Goal: Task Accomplishment & Management: Manage account settings

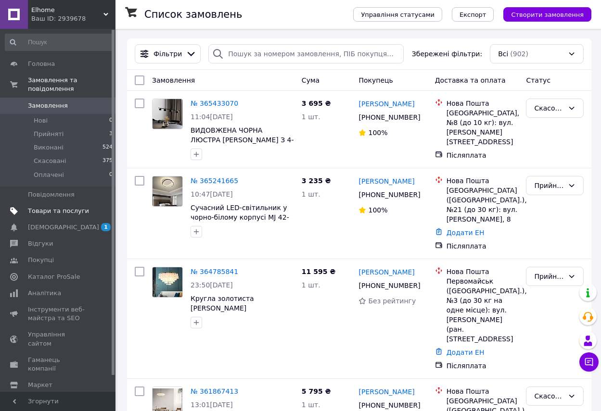
click at [48, 207] on span "Товари та послуги" at bounding box center [58, 211] width 61 height 9
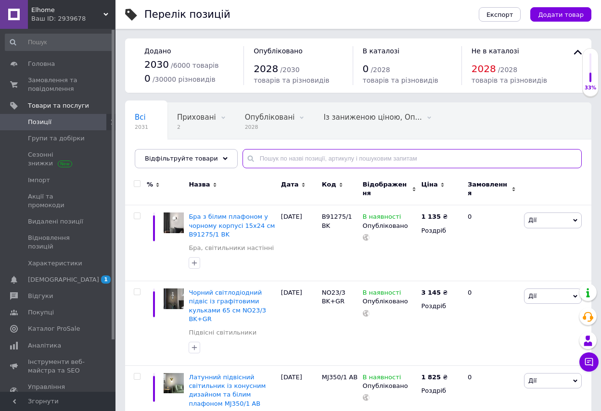
click at [249, 160] on input "text" at bounding box center [412, 158] width 339 height 19
paste input "MJ462"
type input "MJ462"
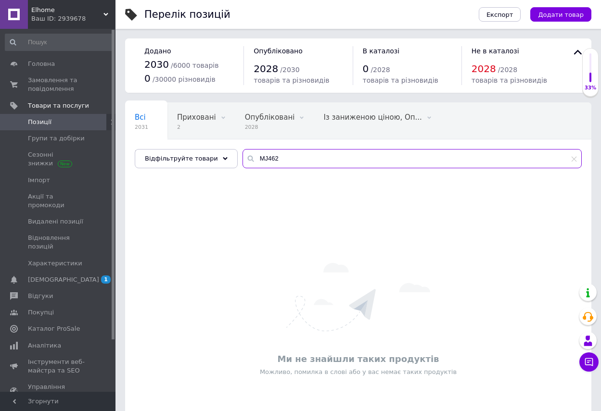
drag, startPoint x: 291, startPoint y: 157, endPoint x: 226, endPoint y: 159, distance: 65.0
click at [226, 159] on div "Всі 2031 Приховані 2 Видалити Редагувати Опубліковані 2028 Видалити Редагувати …" at bounding box center [358, 135] width 466 height 66
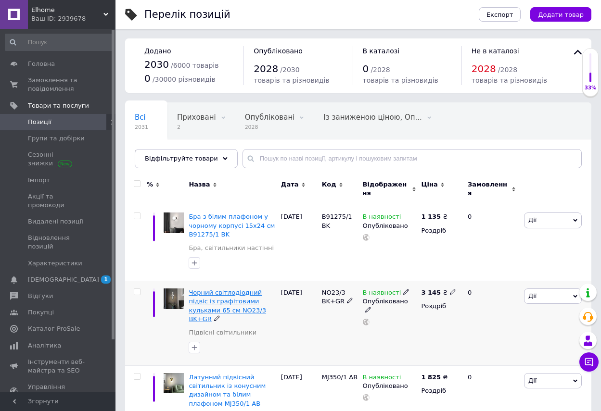
click at [217, 289] on span "Чорний світлодіодний підвіс із графітовими кульками 65 см NO23/3 BK+GR" at bounding box center [227, 306] width 77 height 34
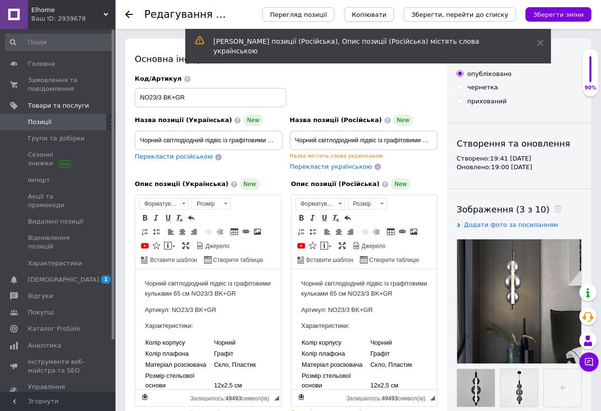
click at [386, 16] on span "Копіювати" at bounding box center [369, 14] width 35 height 7
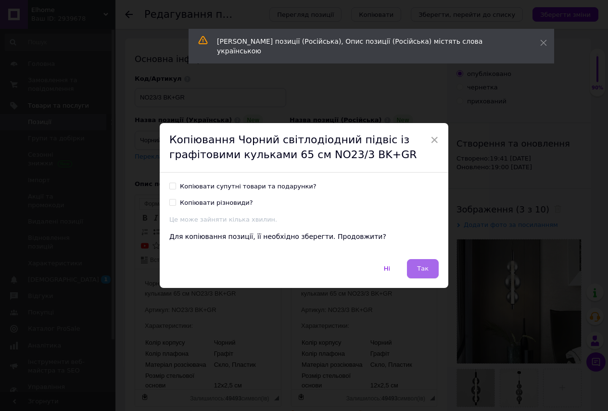
click at [422, 264] on button "Так" at bounding box center [423, 268] width 32 height 19
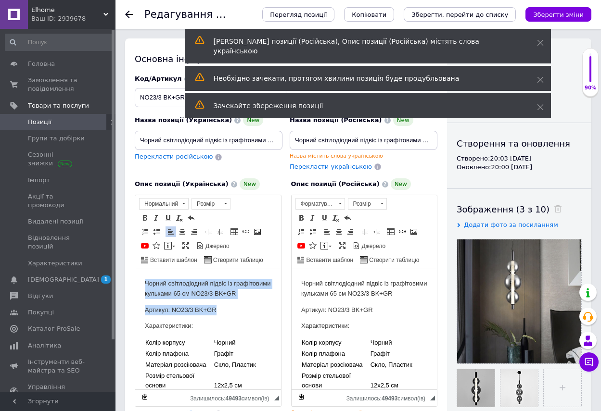
drag, startPoint x: 145, startPoint y: 283, endPoint x: 233, endPoint y: 317, distance: 94.5
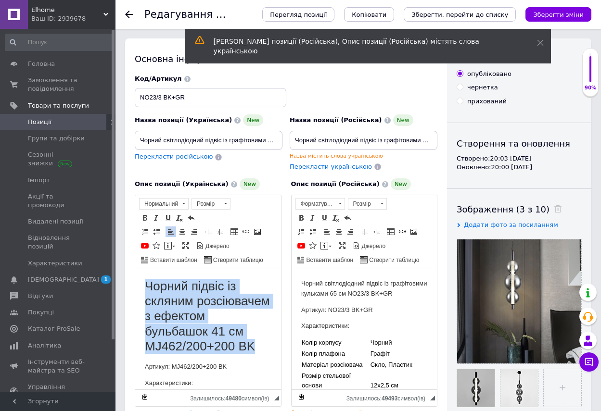
drag, startPoint x: 262, startPoint y: 359, endPoint x: 147, endPoint y: 284, distance: 138.0
click at [147, 284] on h1 "Чорний підвіс із скляним розсіювачем з ефектом бульбашок 41 см MJ462/200+200 BK" at bounding box center [208, 316] width 127 height 75
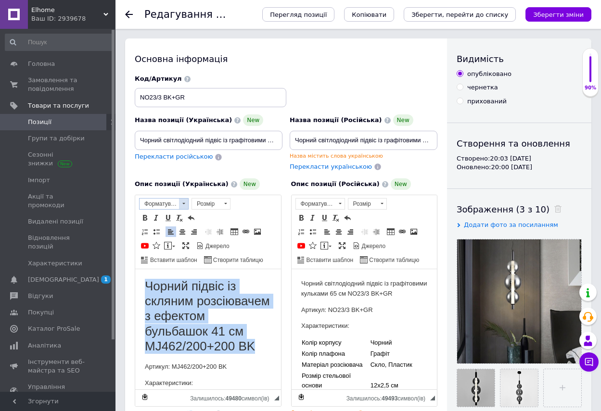
click at [182, 204] on span at bounding box center [183, 203] width 3 height 1
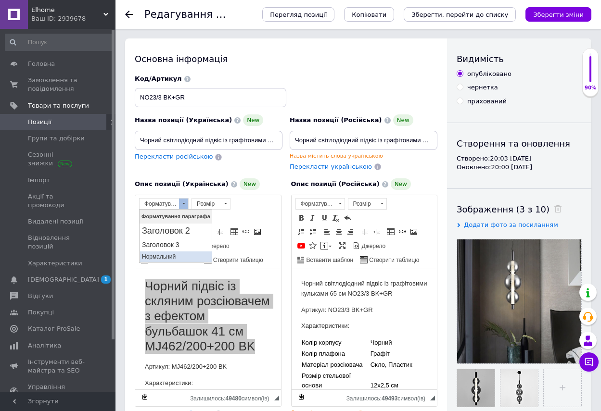
click at [159, 254] on p "Нормальний" at bounding box center [176, 257] width 68 height 7
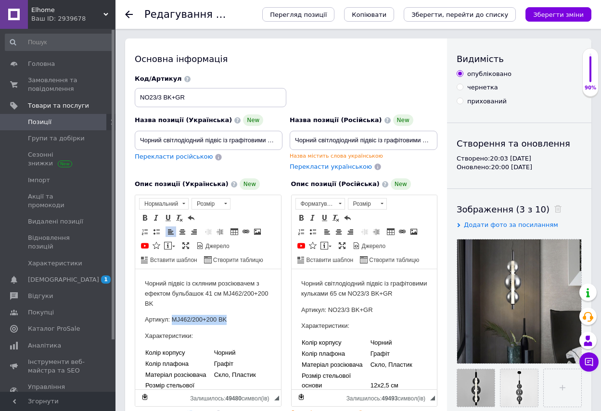
drag, startPoint x: 171, startPoint y: 319, endPoint x: 238, endPoint y: 325, distance: 67.2
click at [238, 325] on p "Артикул: MJ462/200+200 BK" at bounding box center [208, 320] width 127 height 10
copy p "MJ462/200+200 BK"
drag, startPoint x: 137, startPoint y: 97, endPoint x: 217, endPoint y: 100, distance: 79.5
click at [217, 100] on input "NO23/3 BK+GR" at bounding box center [211, 97] width 152 height 19
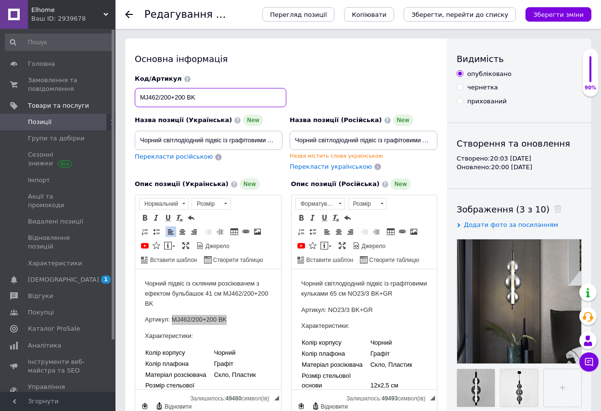
type input "MJ462/200+200 BK"
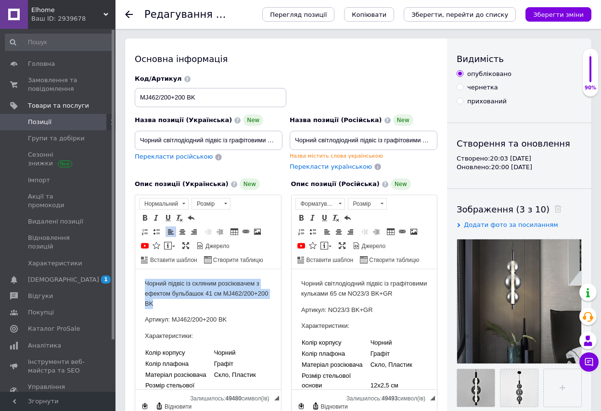
drag, startPoint x: 208, startPoint y: 303, endPoint x: 145, endPoint y: 280, distance: 67.1
click at [145, 280] on p "Чорний підвіс із скляним розсіювачем з ефектом бульбашок 41 см MJ462/200+200 BK" at bounding box center [208, 294] width 127 height 30
copy p "Чорний підвіс із скляним розсіювачем з ефектом бульбашок 41 см MJ462/200+200 BK"
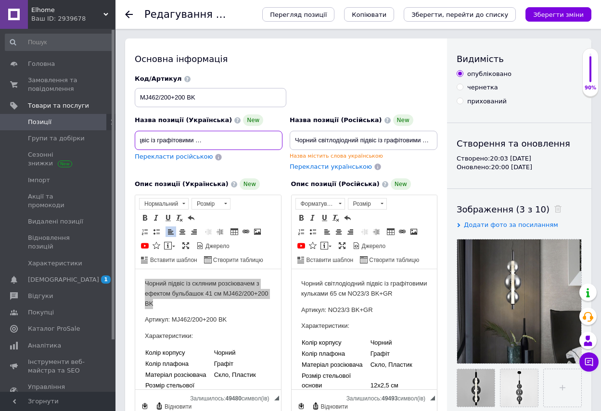
scroll to position [0, 82]
drag, startPoint x: 138, startPoint y: 140, endPoint x: 294, endPoint y: 157, distance: 157.8
click at [294, 157] on div "Назва позиції (Українська) New Чорний світлодіодний підвіс із графітовими кульк…" at bounding box center [286, 123] width 310 height 104
type input "Чорний підвіс із скляним розсіювачем з ефектом бульбашок 41 см MJ462/200+200 BK"
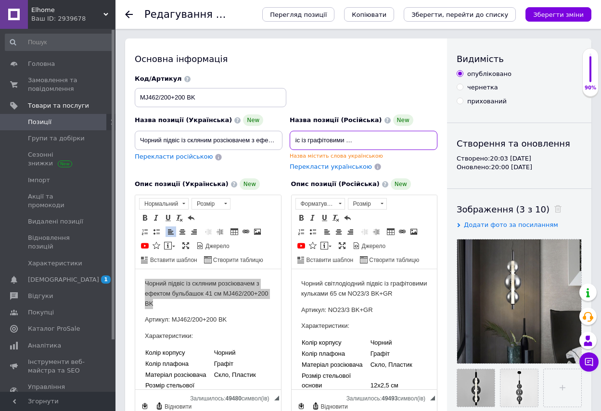
scroll to position [0, 82]
drag, startPoint x: 293, startPoint y: 140, endPoint x: 438, endPoint y: 150, distance: 145.2
click at [438, 150] on div "Назва позиції (Російська) New Чорний світлодіодний підвіс із графітовими кулька…" at bounding box center [363, 143] width 155 height 64
paste input "підвіс із скляним розсіювачем з ефектом бульбашок 41 см MJ462/200+200 BK"
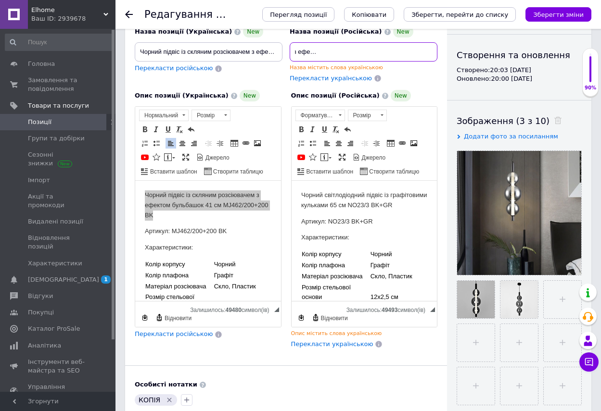
scroll to position [96, 0]
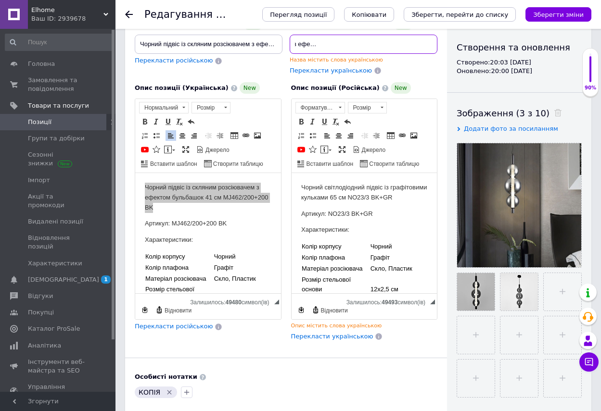
type input "Чорний підвіс із скляним розсіювачем з ефектом бульбашок 41 см MJ462/200+200 BK"
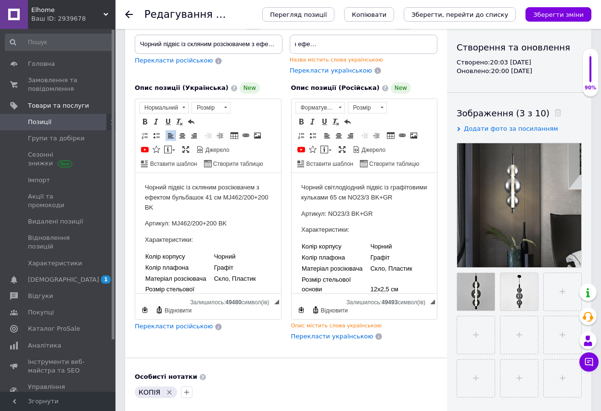
scroll to position [0, 0]
drag, startPoint x: 159, startPoint y: 278, endPoint x: 199, endPoint y: 276, distance: 40.5
click at [199, 276] on font "Матеріал розсіювача" at bounding box center [175, 278] width 61 height 7
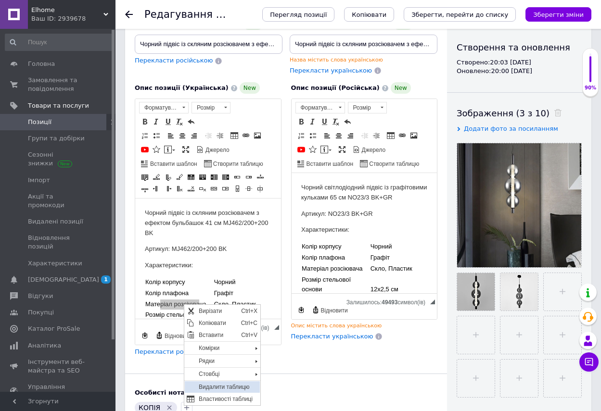
click at [212, 387] on span "Видалити таблицю" at bounding box center [228, 388] width 64 height 12
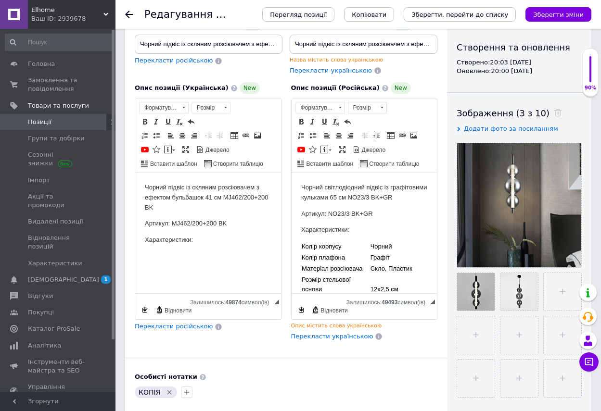
click at [149, 247] on body "Чорний підвіс із скляним розсіювачем з ефектом бульбашок 41 см MJ462/200+200 BK…" at bounding box center [208, 222] width 127 height 79
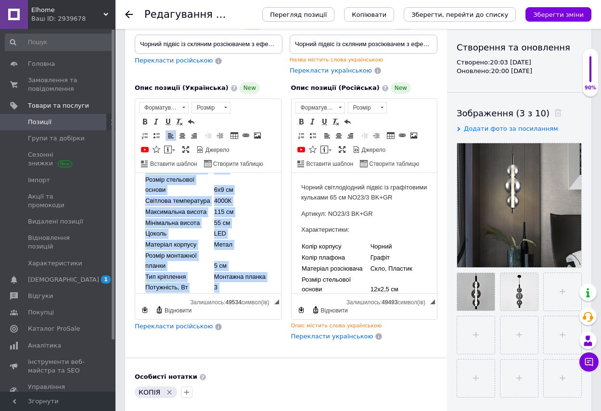
scroll to position [190, 0]
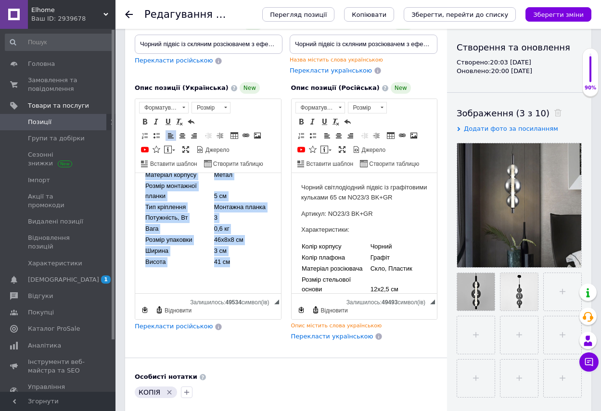
drag, startPoint x: 142, startPoint y: 185, endPoint x: 262, endPoint y: 264, distance: 143.6
click at [262, 264] on html "Чорний підвіс із скляним розсіювачем з ефектом бульбашок 41 см MJ462/200+200 BK…" at bounding box center [208, 144] width 146 height 300
copy body "Чорний підвіс із скляним розсіювачем з ефектом бульбашок 41 см MJ462/200+200 BK…"
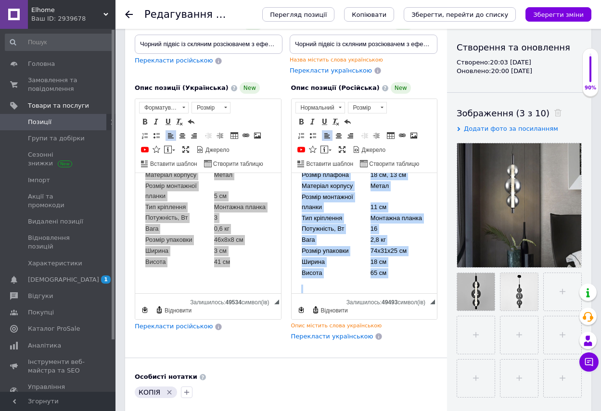
scroll to position [201, 0]
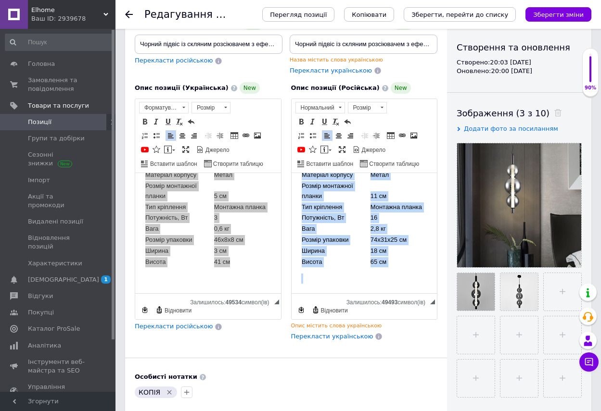
drag, startPoint x: 298, startPoint y: 185, endPoint x: 429, endPoint y: 289, distance: 166.5
click at [429, 289] on html "Чорний світлодіодний підвіс із графітовими кульками 65 см NO23/3 BK+GR Артикул:…" at bounding box center [364, 143] width 146 height 301
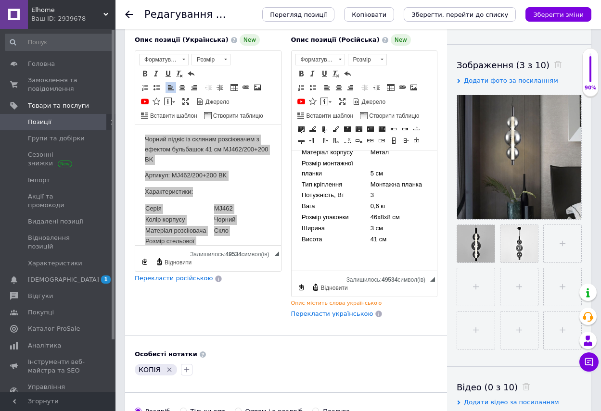
scroll to position [192, 0]
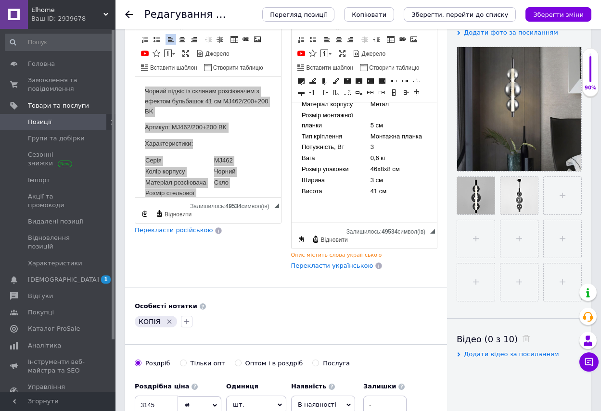
click at [168, 320] on icon "Видалити мітку" at bounding box center [170, 322] width 8 height 8
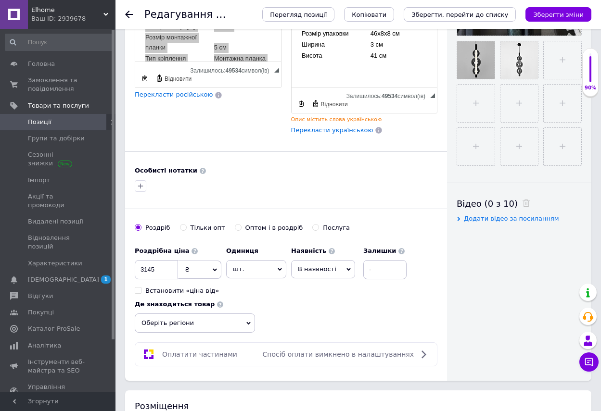
scroll to position [337, 0]
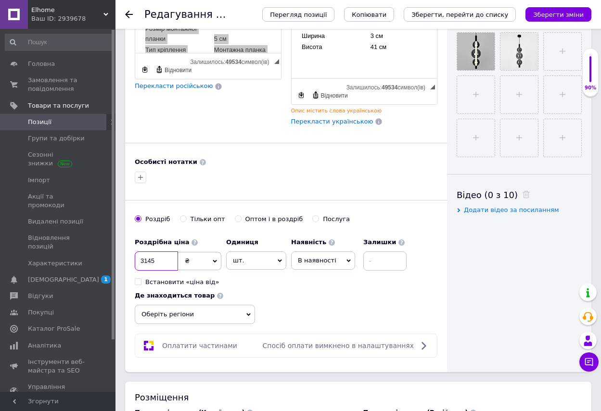
drag, startPoint x: 158, startPoint y: 263, endPoint x: 135, endPoint y: 262, distance: 23.1
click at [135, 262] on input "3145" at bounding box center [156, 261] width 43 height 19
type input "1775"
click at [248, 317] on icon at bounding box center [248, 315] width 4 height 4
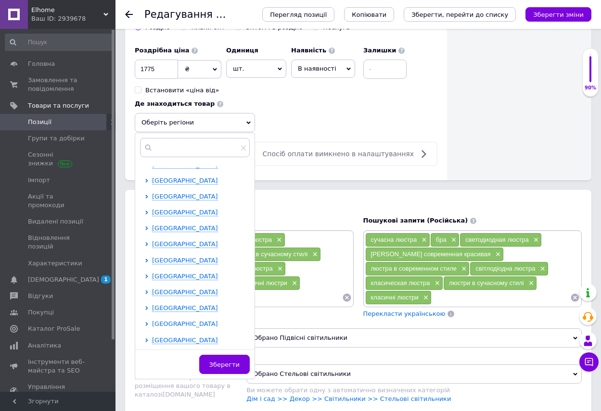
scroll to position [529, 0]
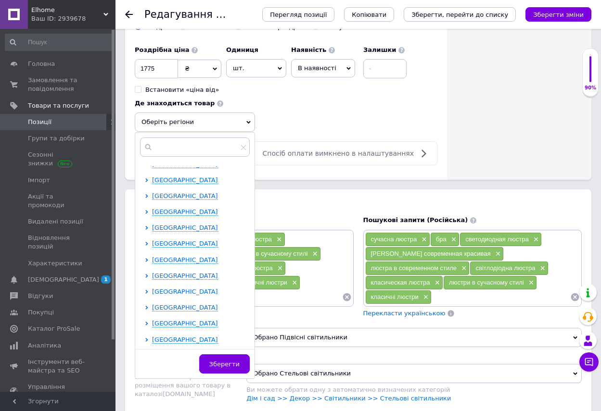
click at [179, 292] on span "[GEOGRAPHIC_DATA]" at bounding box center [185, 291] width 66 height 7
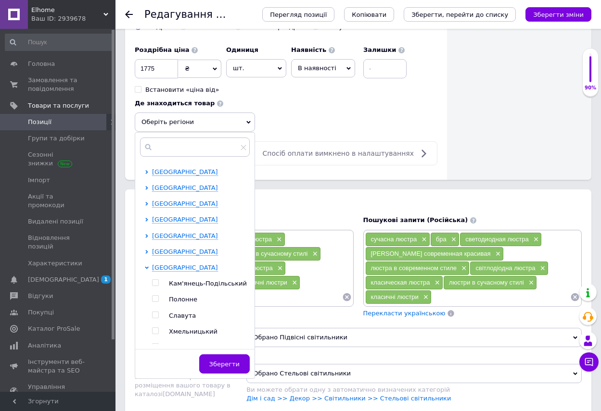
scroll to position [278, 0]
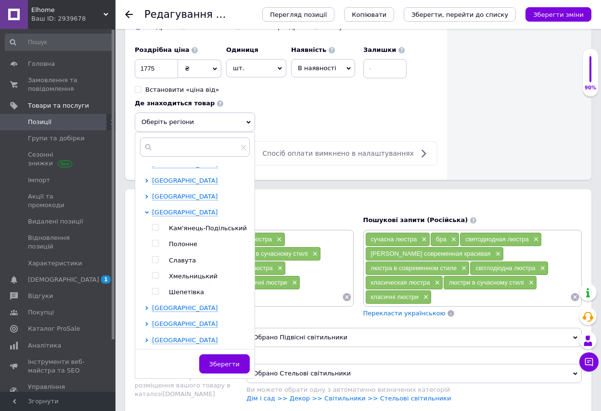
click at [157, 277] on input "checkbox" at bounding box center [155, 276] width 6 height 6
checkbox input "true"
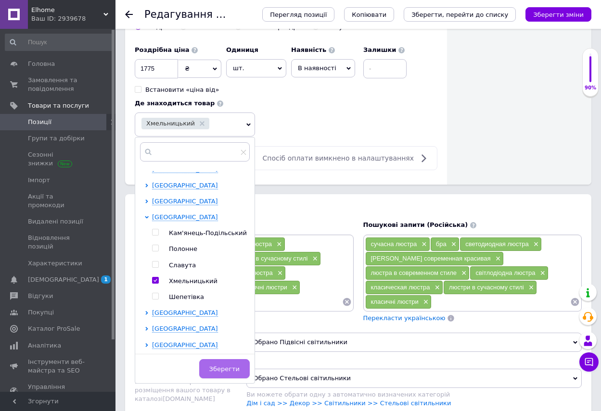
click at [217, 366] on span "Зберегти" at bounding box center [224, 369] width 30 height 7
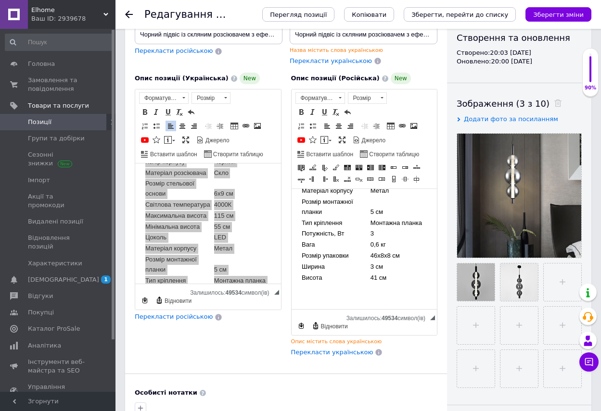
scroll to position [96, 0]
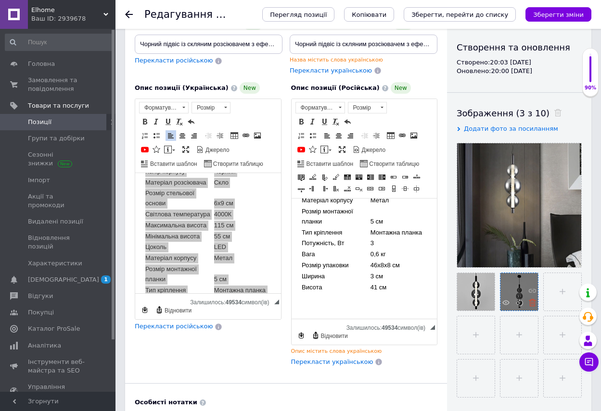
click at [536, 305] on icon at bounding box center [532, 302] width 7 height 7
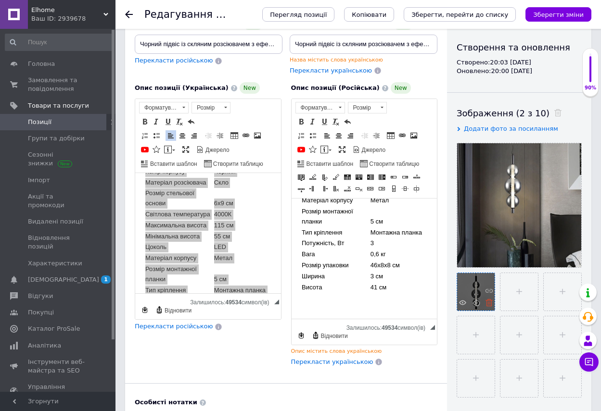
click at [491, 303] on icon at bounding box center [489, 302] width 7 height 7
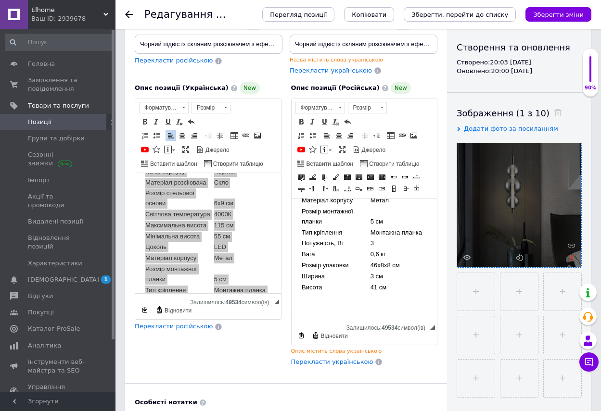
click at [572, 261] on use at bounding box center [571, 257] width 7 height 7
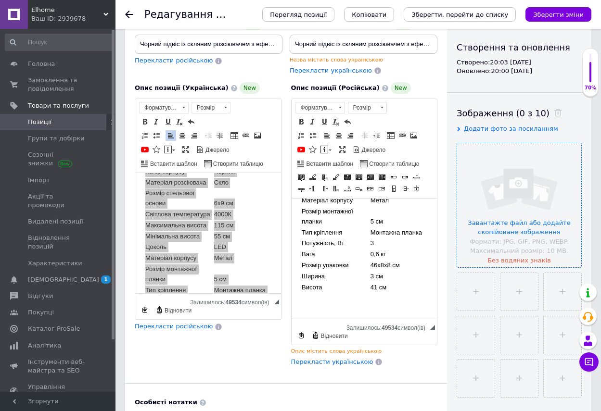
click at [516, 199] on input "file" at bounding box center [519, 205] width 124 height 124
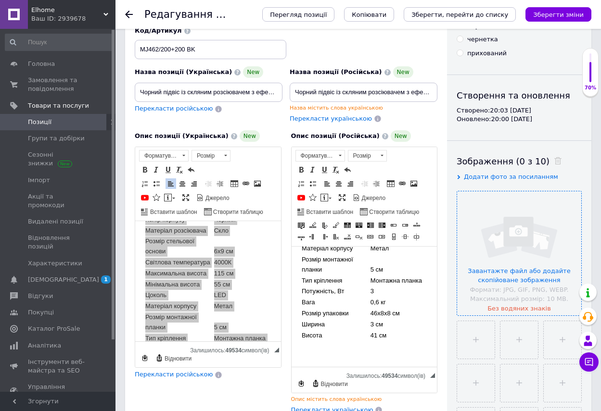
scroll to position [93, 0]
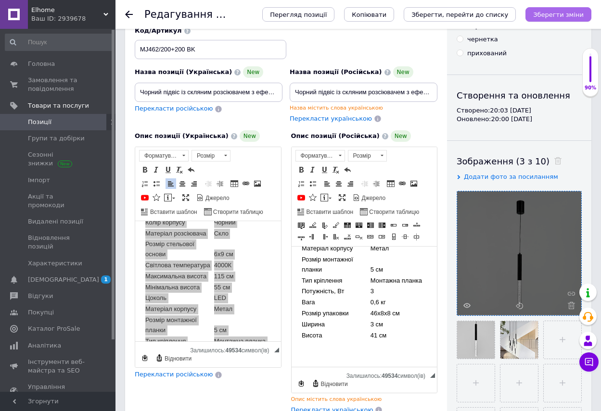
click at [559, 11] on icon "Зберегти зміни" at bounding box center [558, 14] width 51 height 7
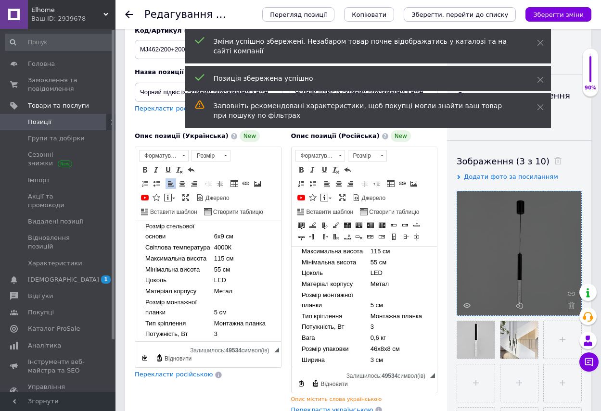
scroll to position [144, 0]
click at [486, 13] on icon "Зберегти, перейти до списку" at bounding box center [459, 14] width 97 height 7
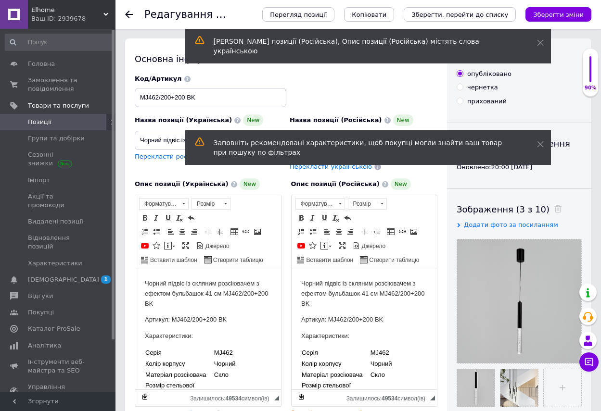
click at [486, 13] on icon "Зберегти, перейти до списку" at bounding box center [459, 14] width 97 height 7
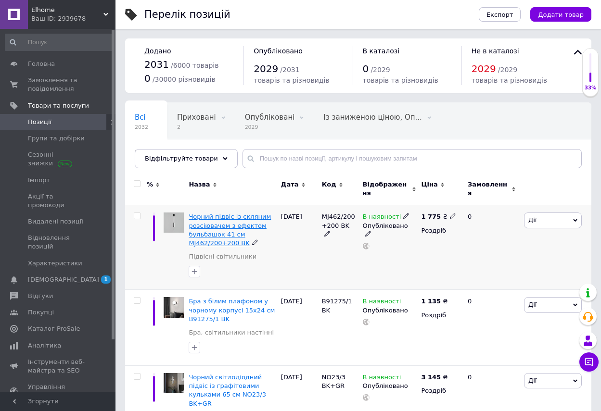
click at [218, 217] on span "Чорний підвіс із скляним розсіювачем з ефектом бульбашок 41 см MJ462/200+200 BK" at bounding box center [230, 230] width 82 height 34
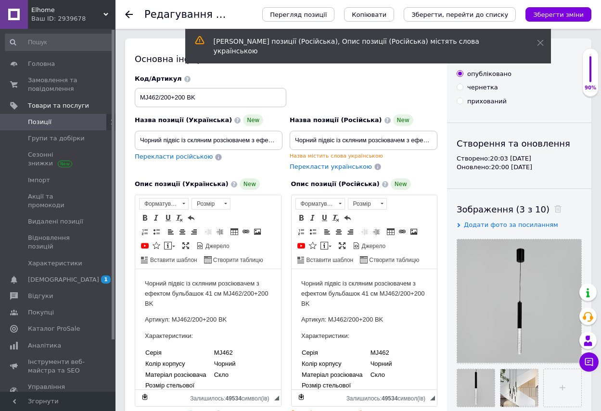
click at [386, 12] on span "Копіювати" at bounding box center [369, 14] width 35 height 7
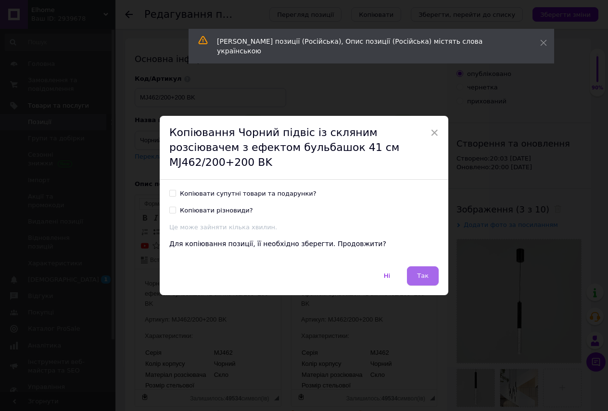
click at [426, 272] on span "Так" at bounding box center [423, 275] width 12 height 7
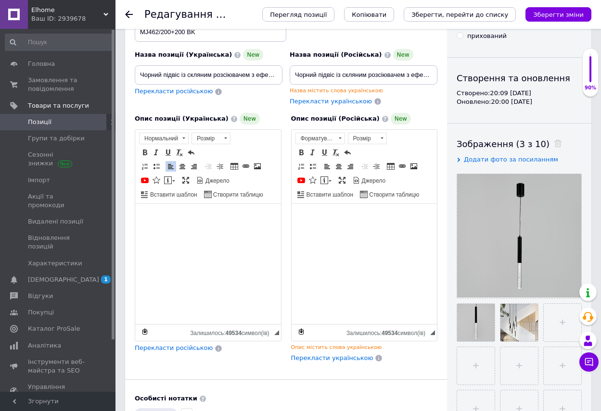
scroll to position [48, 0]
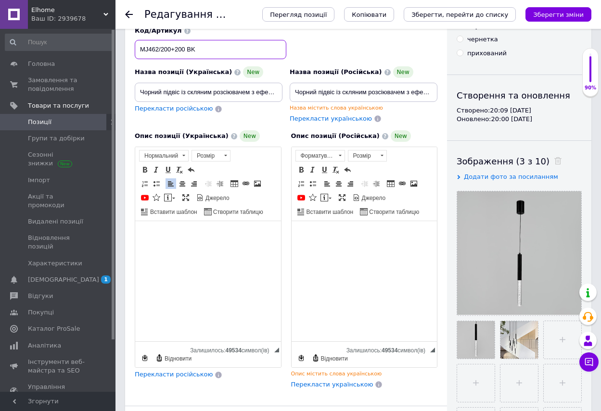
drag, startPoint x: 139, startPoint y: 49, endPoint x: 210, endPoint y: 52, distance: 70.8
click at [210, 52] on input "MJ462/200+200 BK" at bounding box center [211, 49] width 152 height 19
paste input "3"
type input "MJ462/300+200 BK"
click at [183, 153] on span at bounding box center [183, 156] width 9 height 11
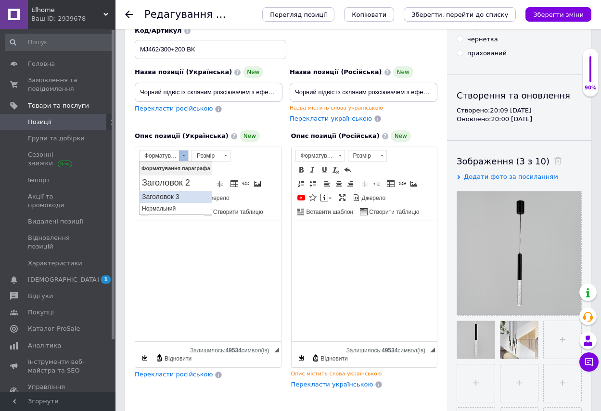
scroll to position [0, 0]
click at [167, 210] on p "Нормальний" at bounding box center [176, 208] width 68 height 7
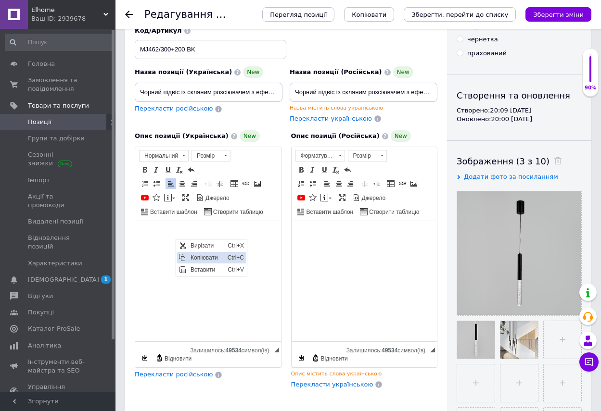
click at [204, 257] on span "Копіювати" at bounding box center [206, 258] width 37 height 12
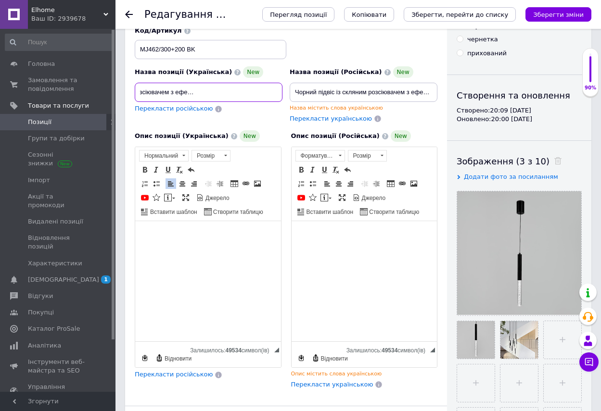
scroll to position [0, 114]
drag, startPoint x: 137, startPoint y: 92, endPoint x: 307, endPoint y: 100, distance: 170.5
click at [307, 100] on div "Назва позиції (Українська) New Чорний підвіс із скляним розсіювачем з ефектом б…" at bounding box center [286, 75] width 310 height 104
paste input "51 см MJ462/3"
type input "Чорний підвіс із скляним розсіювачем з ефектом бульбашок 51 см MJ462/300+200 BK"
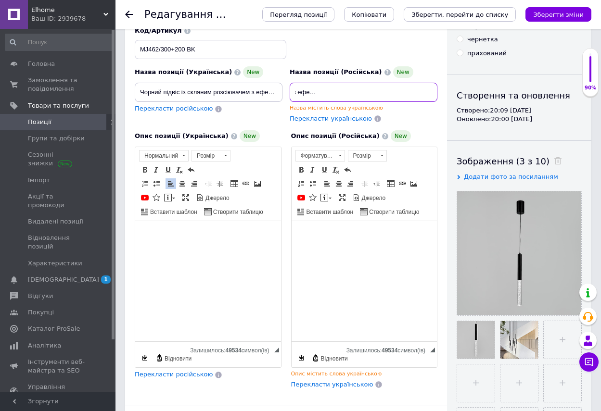
drag, startPoint x: 293, startPoint y: 93, endPoint x: 441, endPoint y: 94, distance: 148.2
click at [441, 94] on div "Основна інформація Назва позиції (Українська) New Чорний підвіс із скляним розс…" at bounding box center [286, 312] width 322 height 645
paste input "51 см MJ462/3"
type input "Чорний підвіс із скляним розсіювачем з ефектом бульбашок 51 см MJ462/300+200 BK"
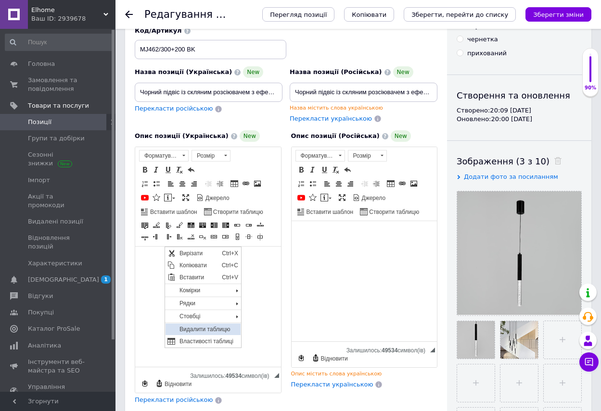
click at [211, 328] on span "Видалити таблицю" at bounding box center [209, 330] width 64 height 12
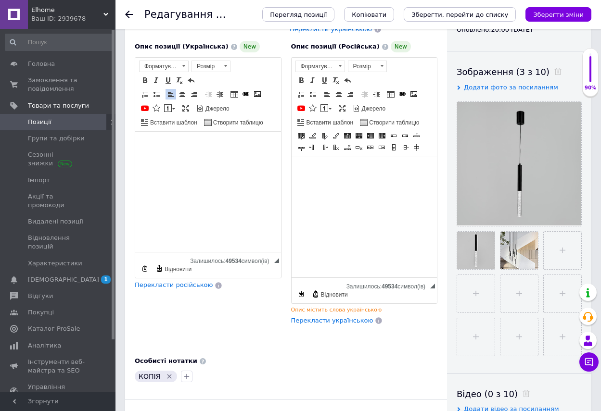
scroll to position [289, 0]
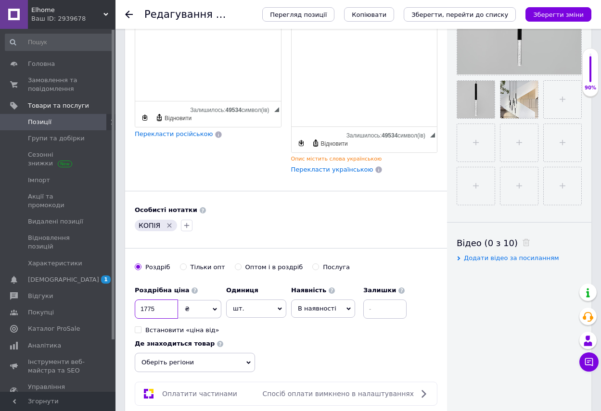
drag, startPoint x: 143, startPoint y: 311, endPoint x: 150, endPoint y: 310, distance: 6.8
click at [150, 310] on input "1775" at bounding box center [156, 309] width 43 height 19
type input "1945"
click at [246, 364] on icon at bounding box center [248, 363] width 4 height 4
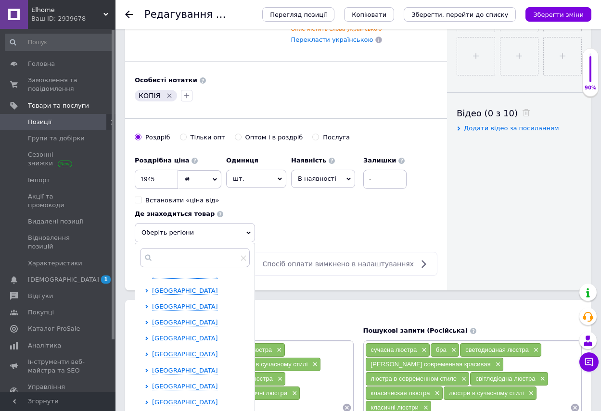
scroll to position [481, 0]
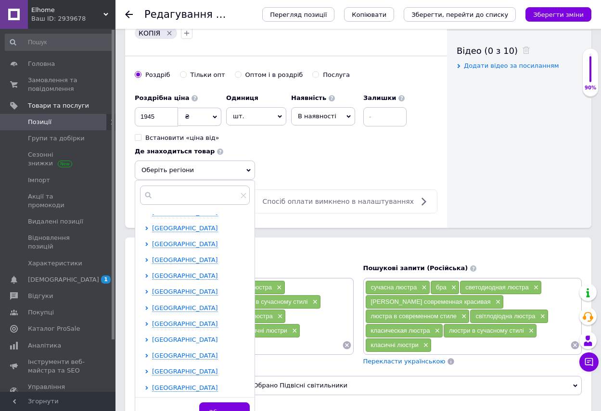
click at [183, 336] on span "[GEOGRAPHIC_DATA]" at bounding box center [185, 339] width 66 height 7
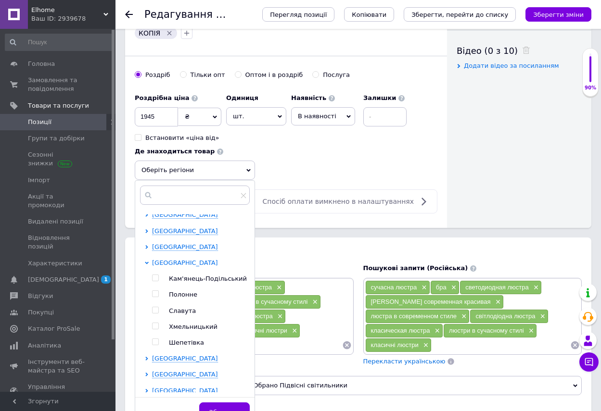
scroll to position [278, 0]
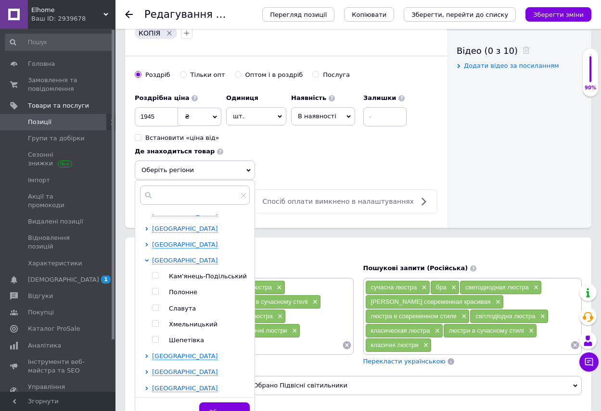
click at [154, 321] on input "checkbox" at bounding box center [155, 324] width 6 height 6
checkbox input "true"
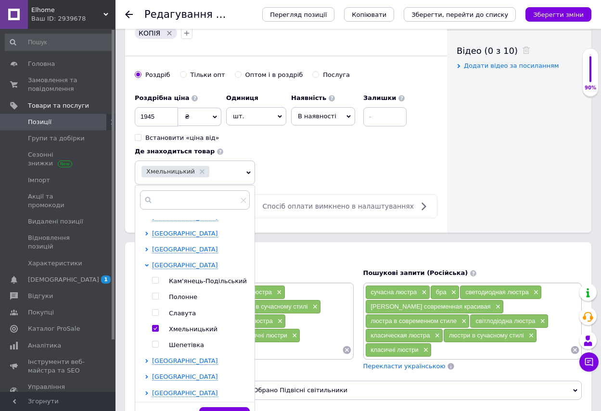
scroll to position [529, 0]
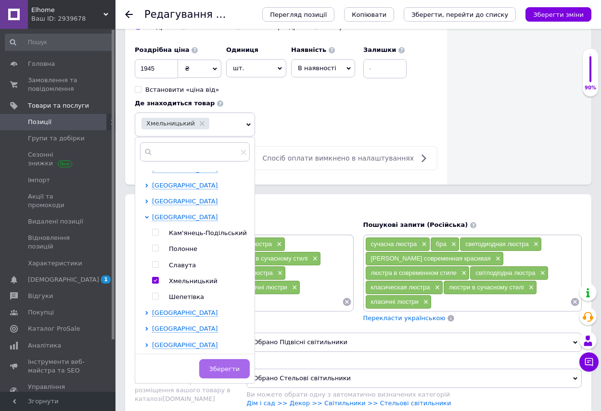
click at [222, 372] on span "Зберегти" at bounding box center [224, 369] width 30 height 7
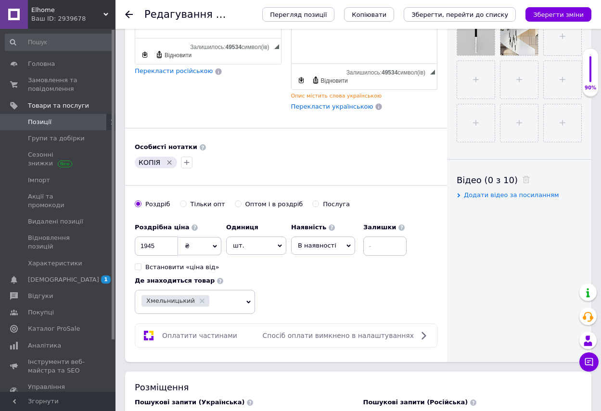
scroll to position [337, 0]
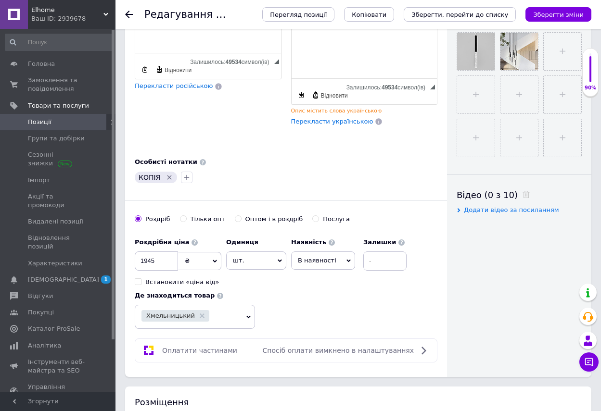
click at [168, 176] on icon "Видалити мітку" at bounding box center [169, 177] width 4 height 4
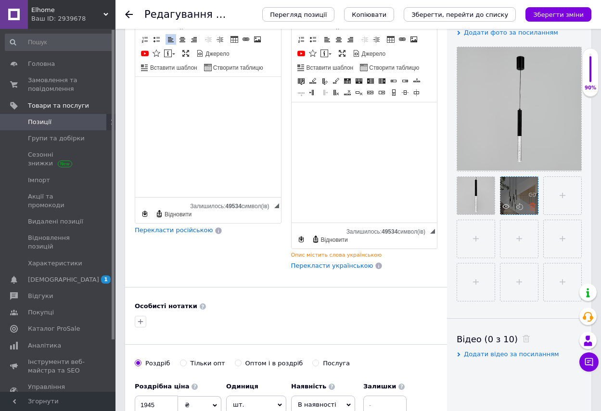
click at [531, 203] on icon at bounding box center [532, 206] width 7 height 7
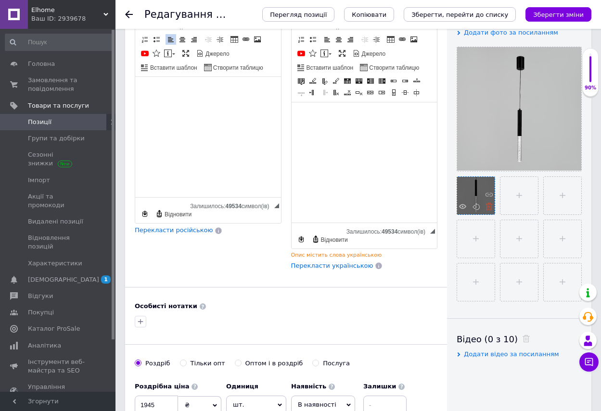
click at [487, 207] on icon at bounding box center [489, 206] width 7 height 7
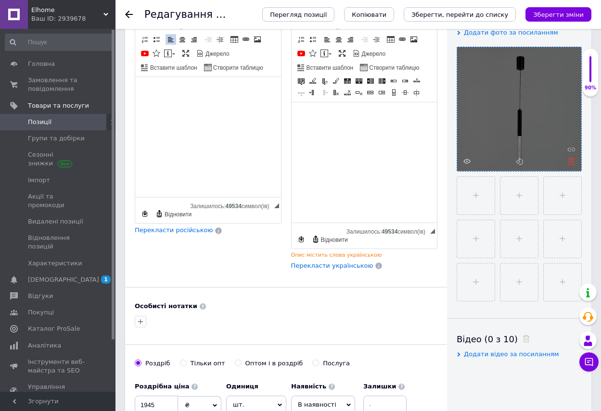
click at [568, 160] on icon at bounding box center [571, 161] width 7 height 7
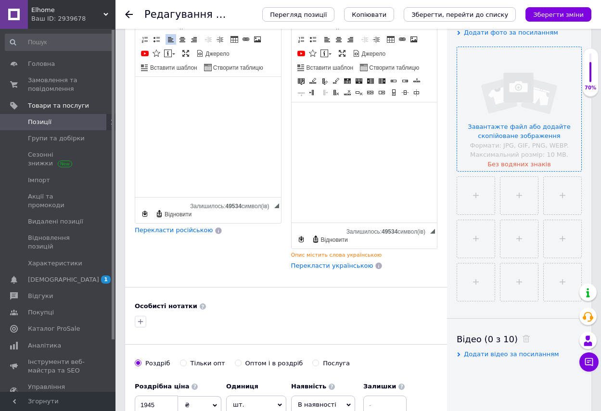
click at [531, 91] on input "file" at bounding box center [519, 109] width 124 height 124
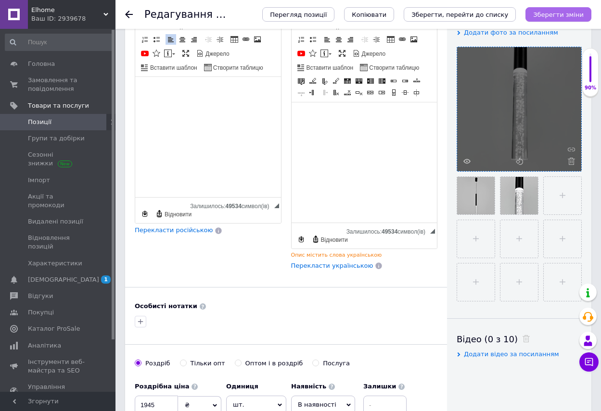
click at [573, 13] on icon "Зберегти зміни" at bounding box center [558, 14] width 51 height 7
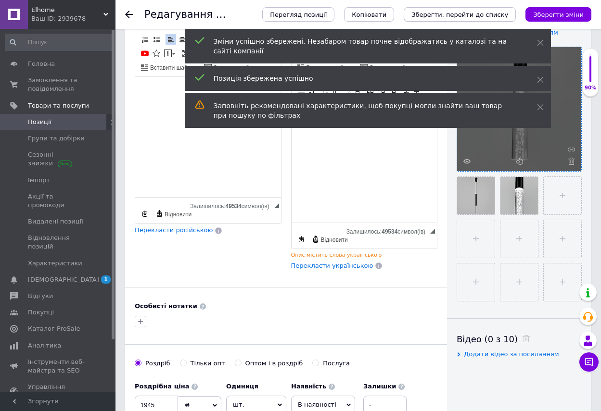
click at [481, 15] on icon "Зберегти, перейти до списку" at bounding box center [459, 14] width 97 height 7
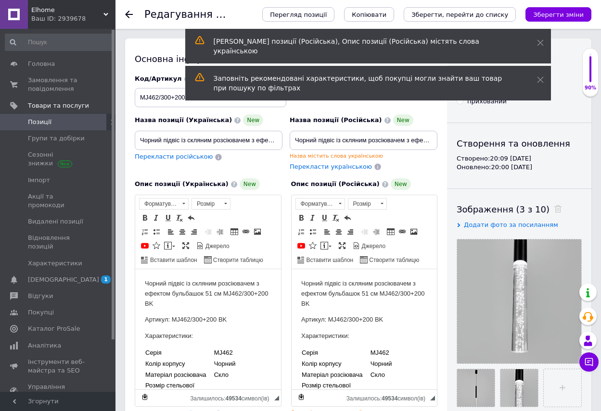
click at [481, 15] on icon "Зберегти, перейти до списку" at bounding box center [459, 14] width 97 height 7
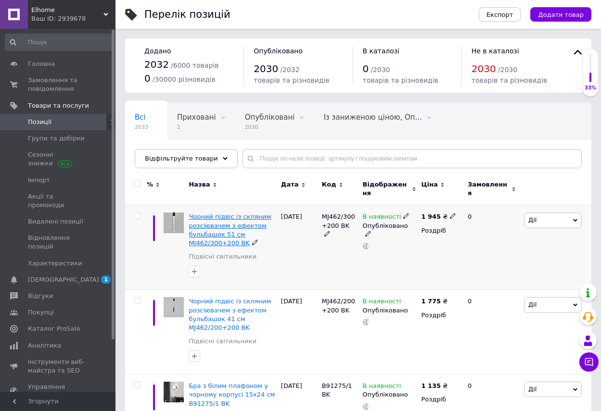
click at [226, 226] on span "Чорний підвіс із скляним розсіювачем з ефектом бульбашок 51 см MJ462/300+200 BK" at bounding box center [230, 230] width 82 height 34
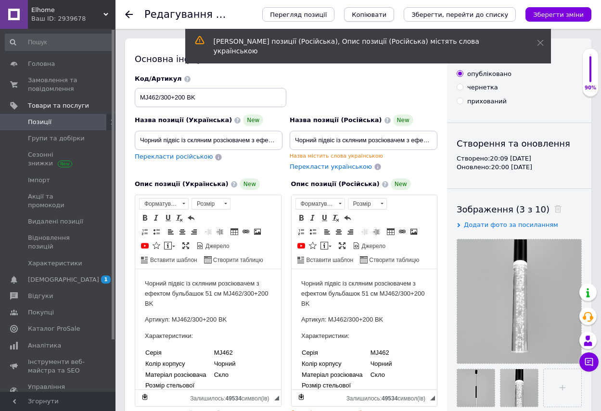
click at [386, 13] on span "Копіювати" at bounding box center [369, 14] width 35 height 7
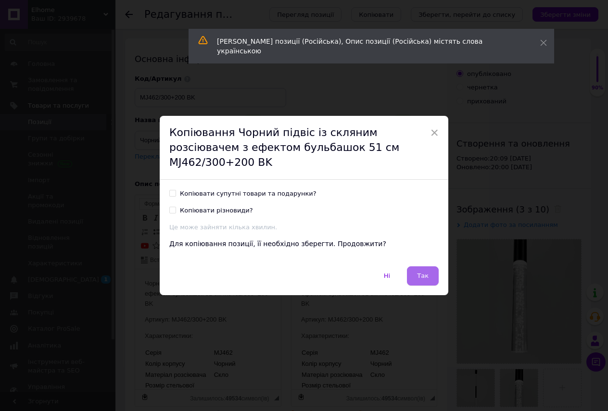
click at [421, 272] on span "Так" at bounding box center [423, 275] width 12 height 7
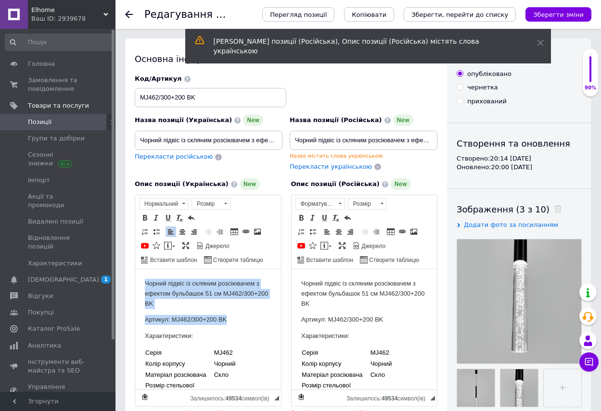
drag, startPoint x: 141, startPoint y: 282, endPoint x: 237, endPoint y: 317, distance: 101.4
click at [237, 317] on html "Чорний підвіс із скляним розсіювачем з ефектом бульбашок 51 см MJ462/300+200 BK…" at bounding box center [208, 419] width 146 height 300
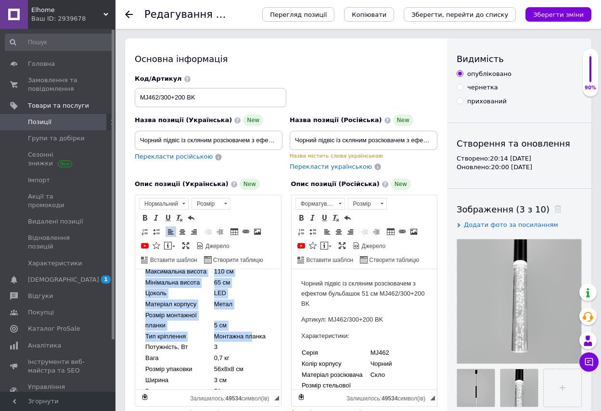
drag, startPoint x: 172, startPoint y: 382, endPoint x: 248, endPoint y: 365, distance: 77.9
click at [248, 365] on body "Чорний підвіс із скляним розсіювачем з ефектом бульбашок 71 см MJ462/400+300 BK…" at bounding box center [208, 250] width 127 height 328
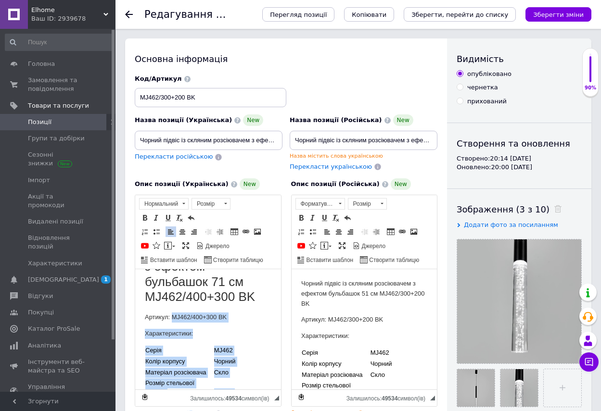
scroll to position [49, 0]
click at [251, 340] on p "Характеристики:" at bounding box center [208, 335] width 127 height 10
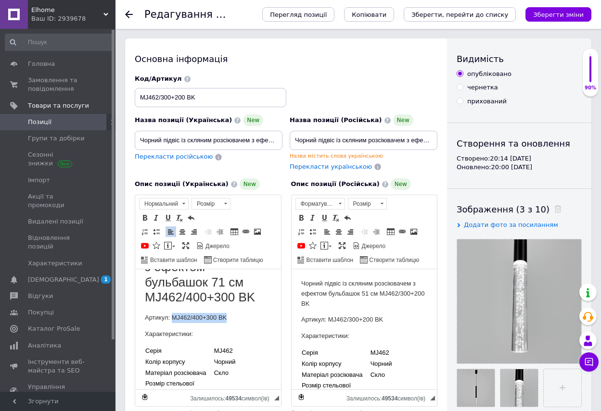
drag, startPoint x: 171, startPoint y: 332, endPoint x: 235, endPoint y: 332, distance: 63.5
click at [235, 323] on p "Артикул: MJ462/400+300 BK" at bounding box center [208, 318] width 127 height 10
copy p "MJ462/400+300 BK"
drag, startPoint x: 139, startPoint y: 97, endPoint x: 220, endPoint y: 94, distance: 81.4
click at [220, 94] on input "MJ462/300+200 BK" at bounding box center [211, 97] width 152 height 19
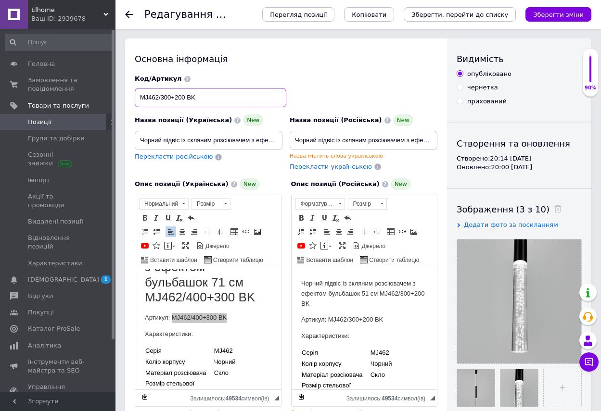
paste input "400+3"
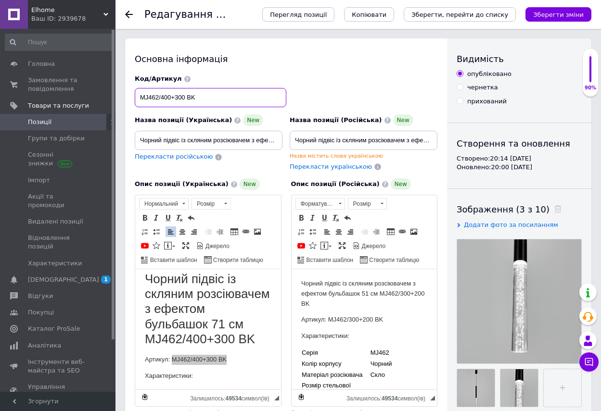
scroll to position [0, 0]
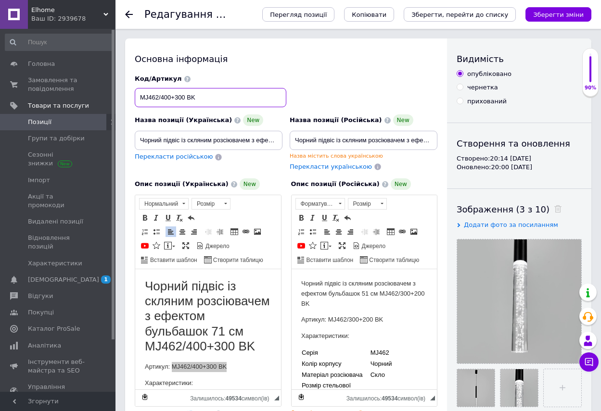
type input "MJ462/400+300 BK"
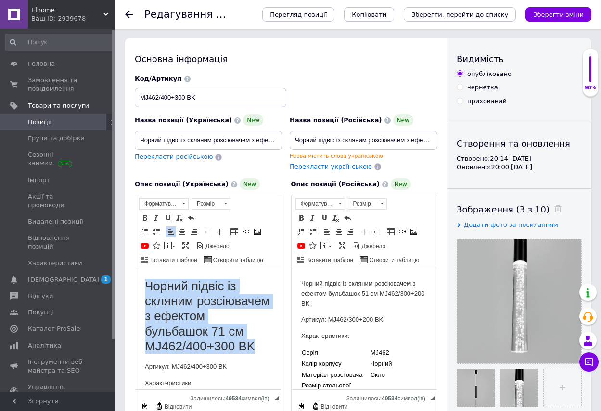
drag, startPoint x: 141, startPoint y: 283, endPoint x: 270, endPoint y: 359, distance: 150.1
click at [184, 200] on span at bounding box center [183, 204] width 9 height 11
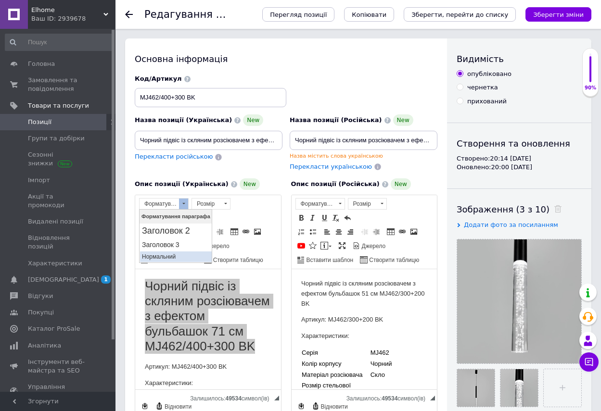
click at [166, 256] on p "Нормальний" at bounding box center [176, 257] width 68 height 7
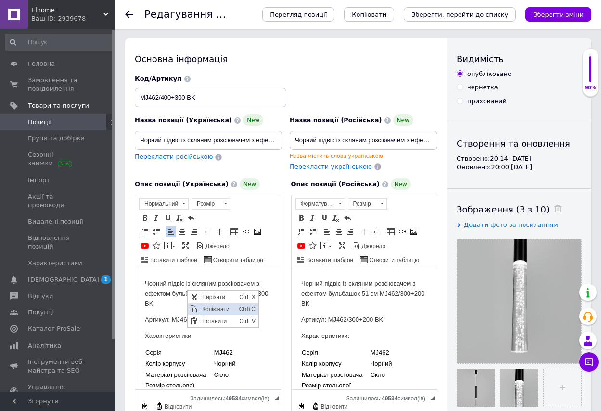
click at [213, 308] on span "Копіювати" at bounding box center [218, 310] width 37 height 12
drag, startPoint x: 139, startPoint y: 141, endPoint x: 278, endPoint y: 140, distance: 139.6
click at [278, 140] on input "Чорний підвіс із скляним розсіювачем з ефектом бульбашок 51 см MJ462/300+200 BK" at bounding box center [209, 140] width 148 height 19
paste input "71 см MJ462/400+3"
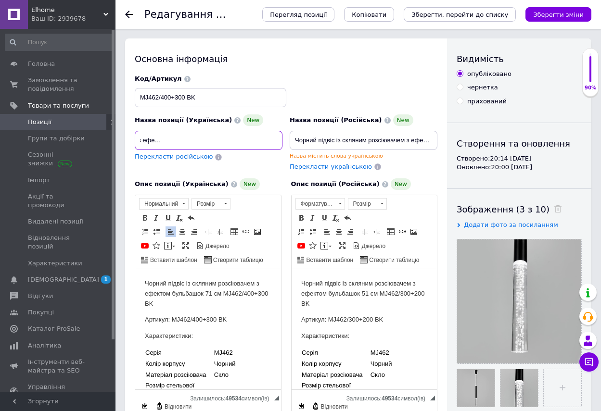
type input "Чорний підвіс із скляним розсіювачем з ефектом бульбашок 71 см MJ462/400+300 BK"
drag, startPoint x: 292, startPoint y: 137, endPoint x: 450, endPoint y: 153, distance: 159.6
click at [450, 153] on div "Основна інформація Назва позиції (Українська) New Чорний підвіс із скляним розс…" at bounding box center [358, 360] width 466 height 645
paste input "71 см MJ462/400+3"
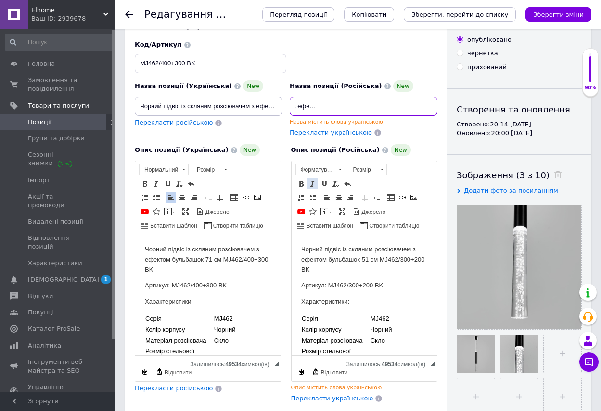
scroll to position [48, 0]
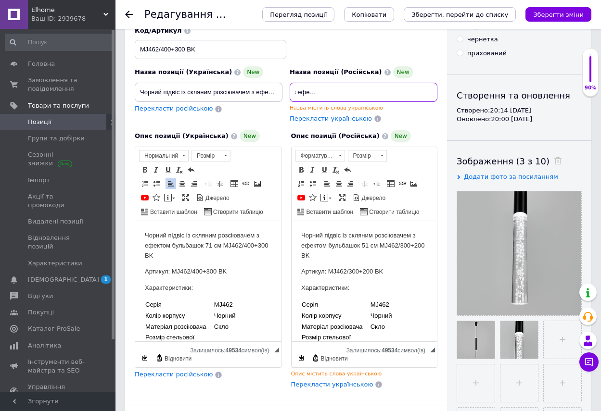
type input "Чорний підвіс із скляним розсіювачем з ефектом бульбашок 71 см MJ462/400+300 BK"
click at [262, 288] on p "Характеристики:" at bounding box center [208, 288] width 127 height 10
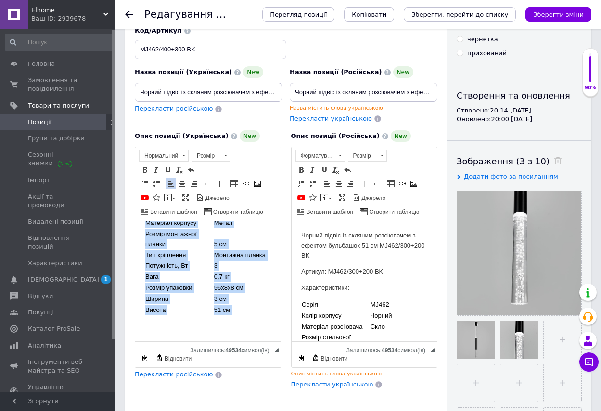
scroll to position [190, 0]
drag, startPoint x: 143, startPoint y: 234, endPoint x: 260, endPoint y: 307, distance: 138.1
click at [260, 307] on html "Чорний підвіс із скляним розсіювачем з ефектом бульбашок 71 см MJ462/400+300 BK…" at bounding box center [208, 192] width 146 height 300
copy body "Чорний підвіс із скляним розсіювачем з ефектом бульбашок 71 см MJ462/400+300 BK…"
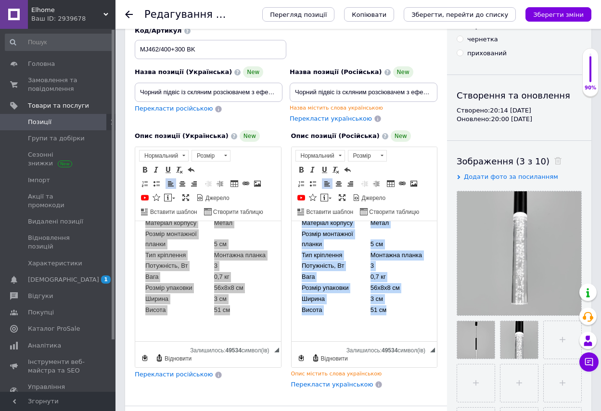
drag, startPoint x: 298, startPoint y: 230, endPoint x: 413, endPoint y: 313, distance: 141.7
click at [413, 313] on html "Чорний підвіс із скляним розсіювачем з ефектом бульбашок 51 см MJ462/300+200 BK…" at bounding box center [364, 192] width 146 height 300
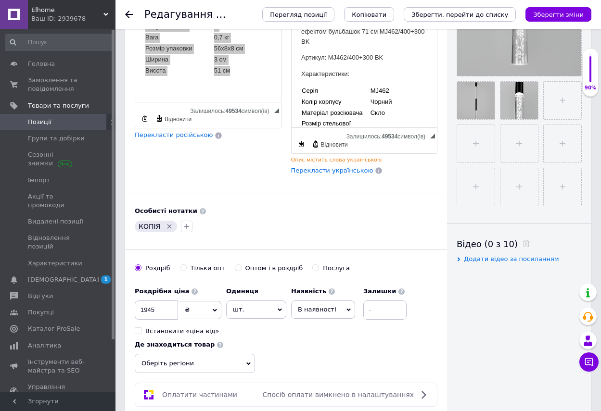
scroll to position [289, 0]
click at [169, 224] on icon "Видалити мітку" at bounding box center [170, 226] width 8 height 8
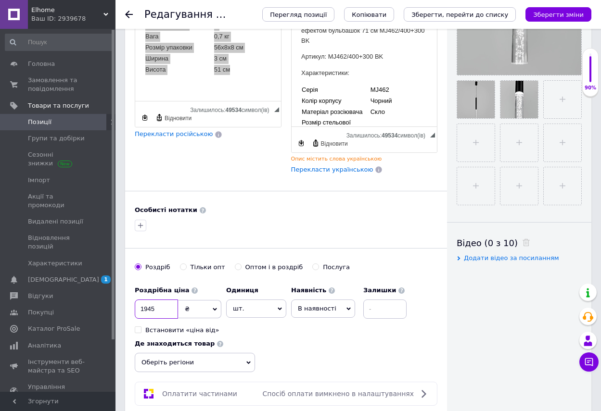
drag, startPoint x: 162, startPoint y: 313, endPoint x: 123, endPoint y: 310, distance: 39.1
type input "2115"
click at [249, 360] on span "Оберіть регіони" at bounding box center [195, 362] width 120 height 19
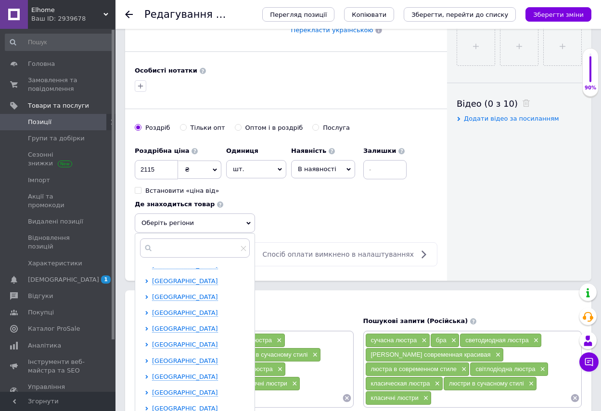
scroll to position [481, 0]
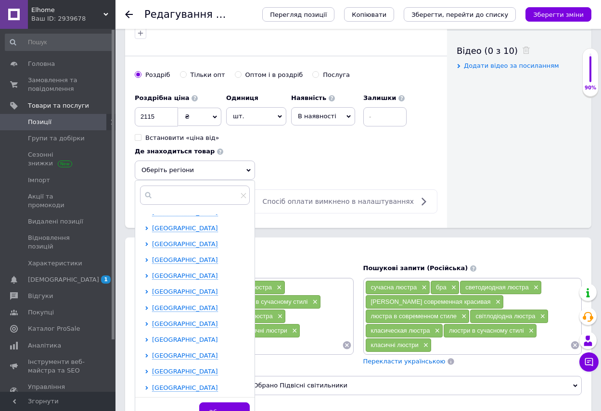
click at [184, 339] on span "[GEOGRAPHIC_DATA]" at bounding box center [185, 339] width 66 height 7
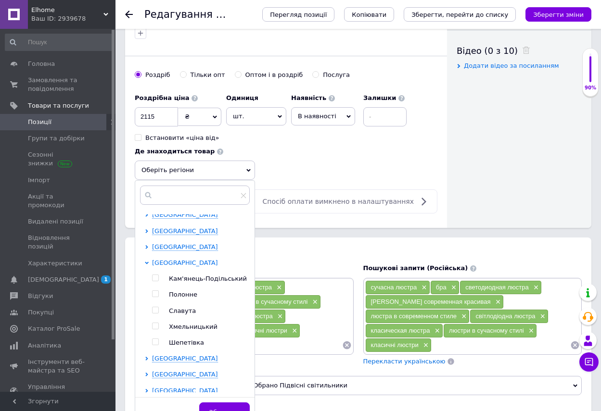
scroll to position [278, 0]
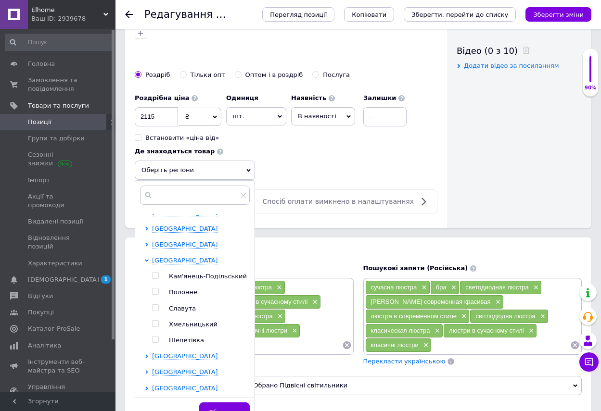
click at [155, 322] on input "checkbox" at bounding box center [155, 324] width 6 height 6
checkbox input "true"
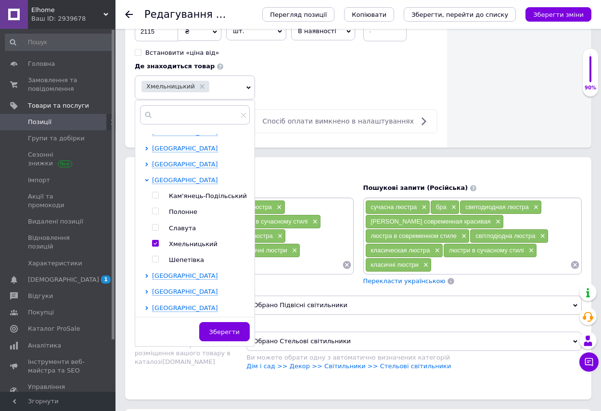
scroll to position [577, 0]
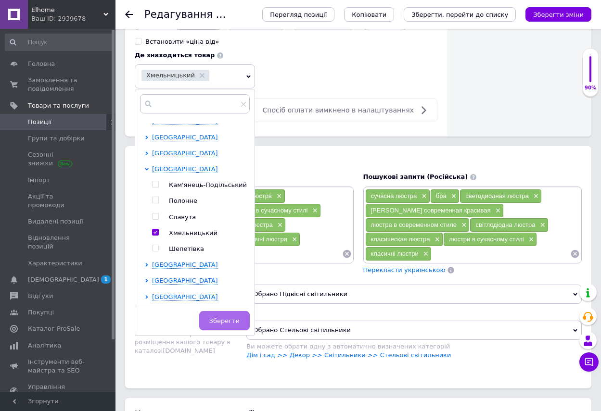
click at [219, 320] on span "Зберегти" at bounding box center [224, 321] width 30 height 7
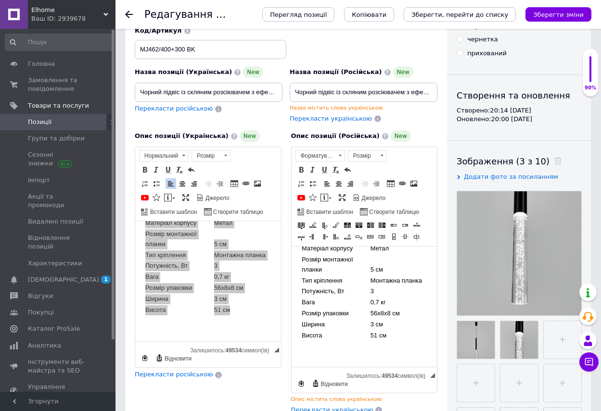
scroll to position [96, 0]
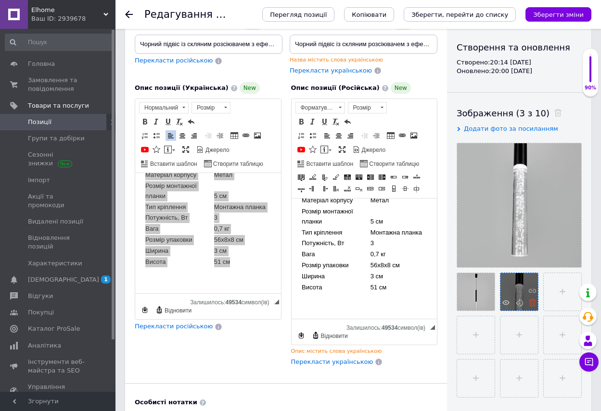
click at [533, 305] on use at bounding box center [532, 302] width 7 height 7
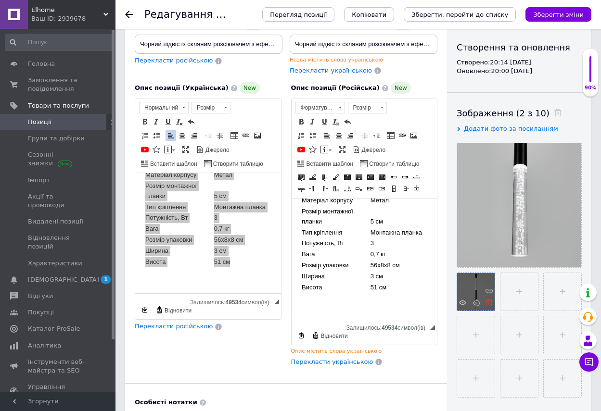
click at [487, 305] on icon at bounding box center [489, 302] width 7 height 7
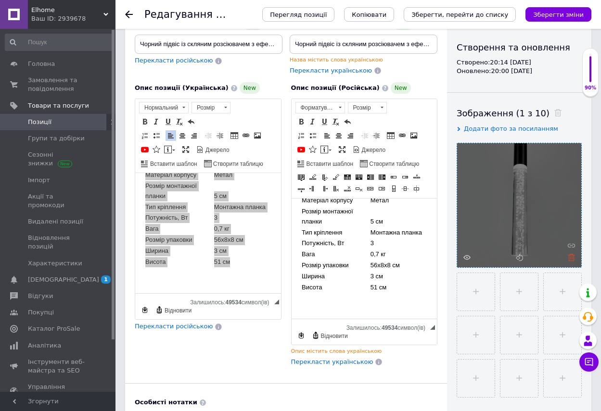
click at [572, 259] on use at bounding box center [571, 257] width 7 height 7
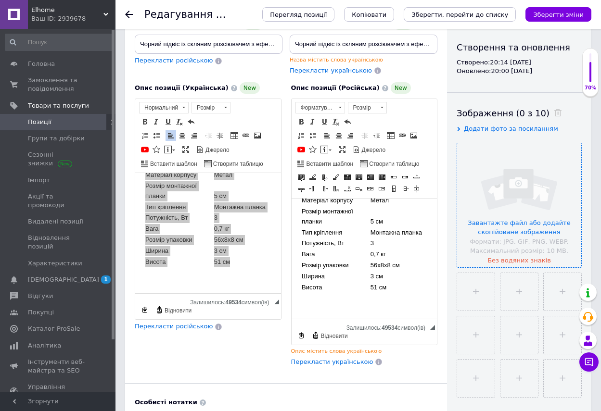
click at [518, 187] on input "file" at bounding box center [519, 205] width 124 height 124
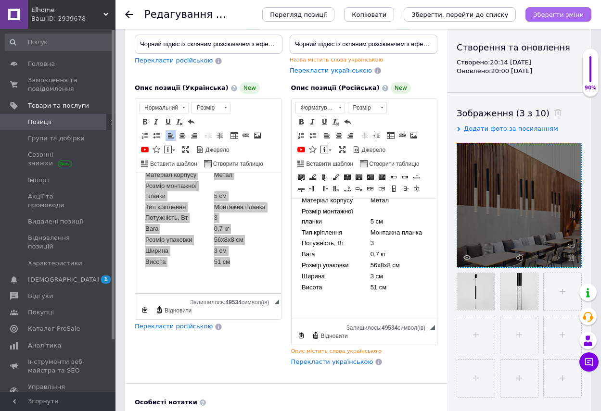
click at [562, 13] on icon "Зберегти зміни" at bounding box center [558, 14] width 51 height 7
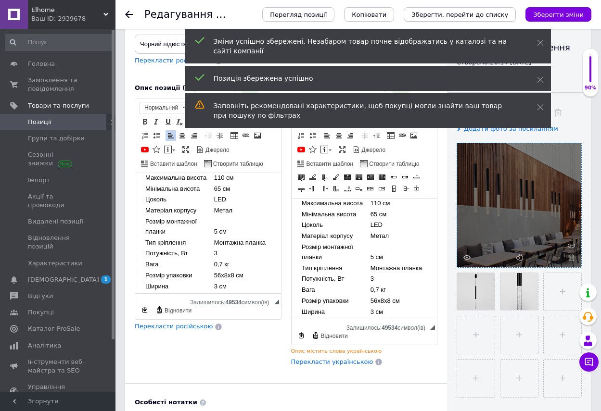
scroll to position [144, 0]
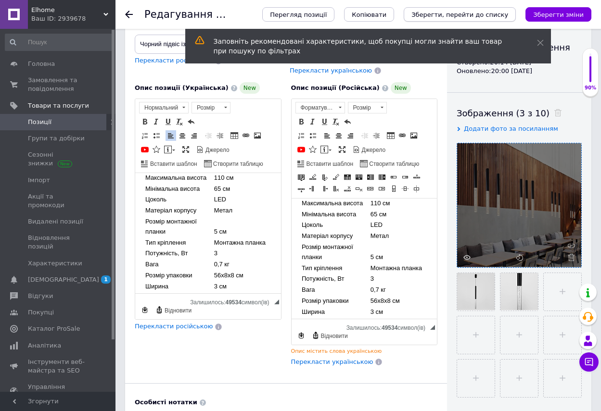
click at [491, 12] on icon "Зберегти, перейти до списку" at bounding box center [459, 14] width 97 height 7
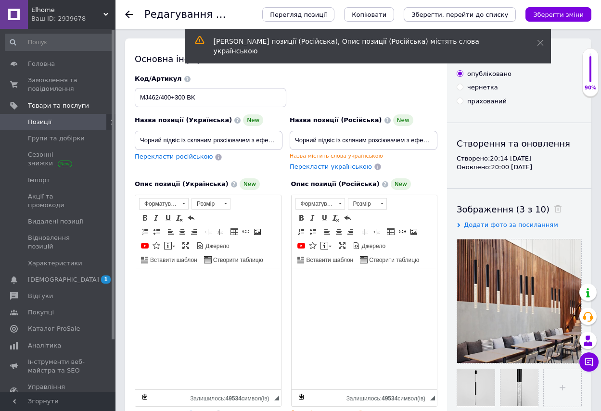
click at [474, 11] on icon "Зберегти, перейти до списку" at bounding box center [459, 14] width 97 height 7
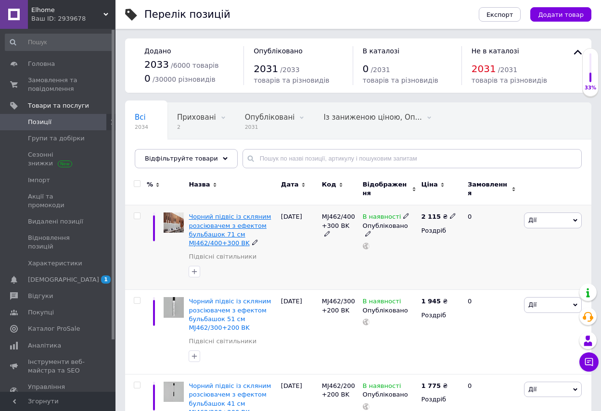
click at [206, 213] on span "Чорний підвіс із скляним розсіювачем з ефектом бульбашок 71 см MJ462/400+300 BK" at bounding box center [230, 230] width 82 height 34
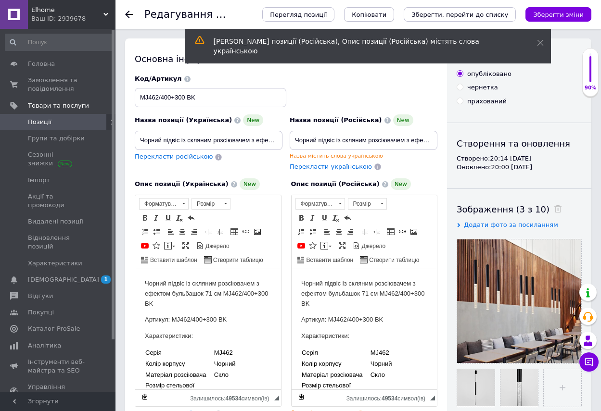
click at [386, 17] on span "Копіювати" at bounding box center [369, 14] width 35 height 7
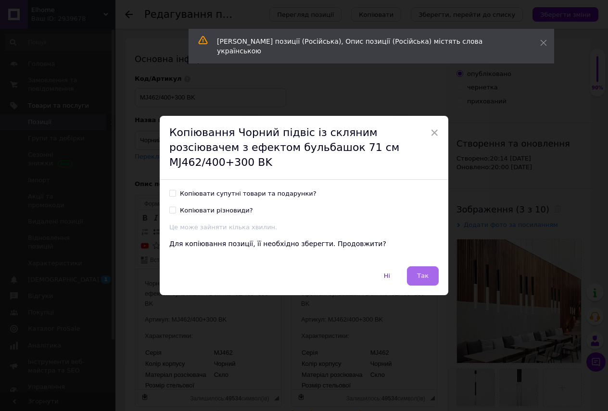
click at [418, 272] on span "Так" at bounding box center [423, 275] width 12 height 7
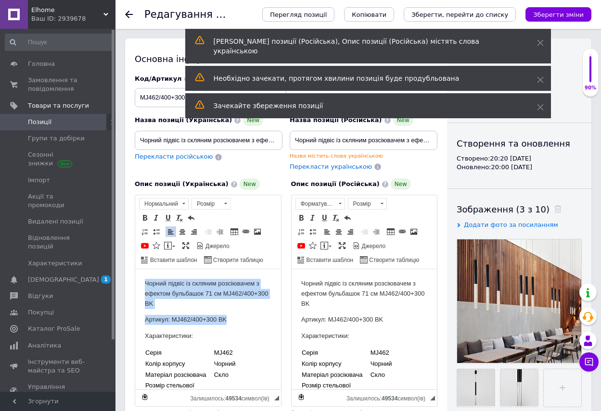
drag, startPoint x: 143, startPoint y: 280, endPoint x: 254, endPoint y: 322, distance: 119.1
click at [254, 322] on html "Чорний підвіс із скляним розсіювачем з ефектом бульбашок 71 см MJ462/400+300 BK…" at bounding box center [208, 419] width 146 height 300
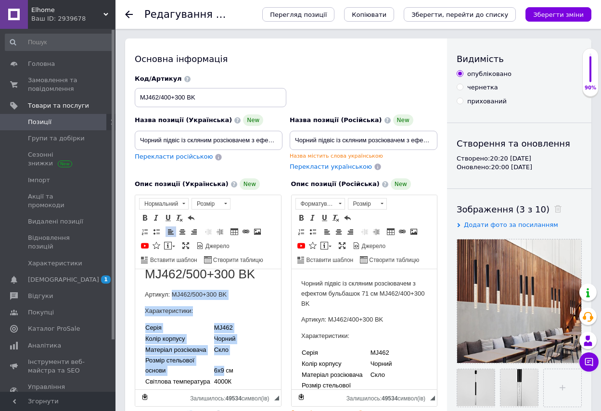
scroll to position [106, 0]
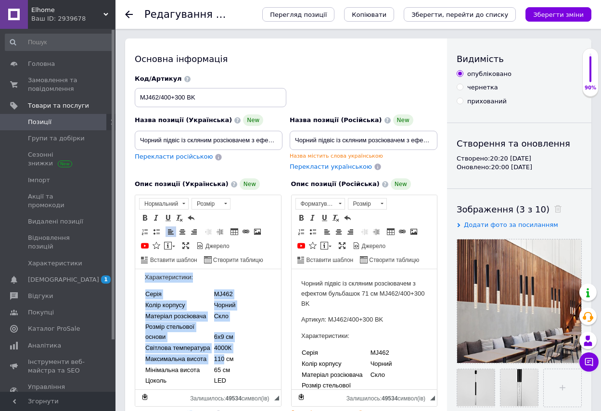
drag, startPoint x: 171, startPoint y: 384, endPoint x: 219, endPoint y: 382, distance: 47.7
click at [219, 382] on body "Чорний підвіс із скляним розсіювачем з ефектом бульбашок 81 см MJ462/500+300 BK…" at bounding box center [208, 337] width 127 height 328
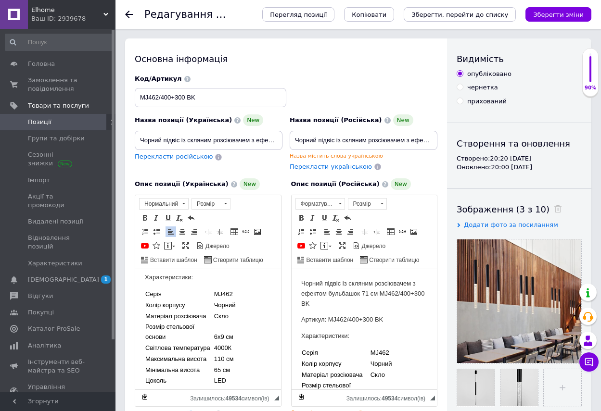
click at [269, 364] on html "Чорний підвіс із скляним розсіювачем з ефектом бульбашок 81 см MJ462/500+300 BK…" at bounding box center [208, 337] width 146 height 347
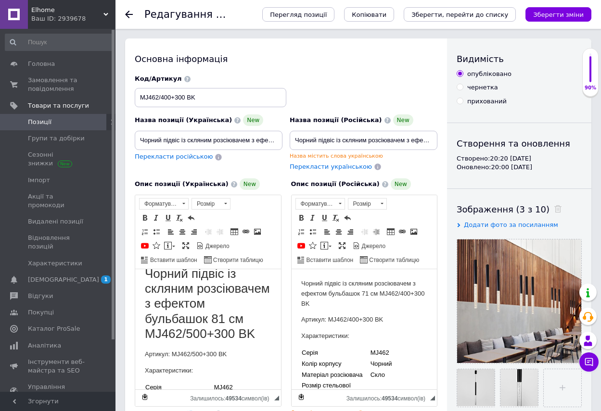
scroll to position [10, 0]
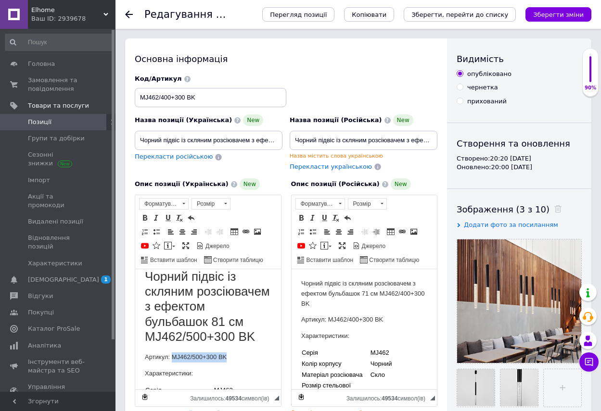
drag, startPoint x: 171, startPoint y: 370, endPoint x: 233, endPoint y: 372, distance: 62.1
click at [233, 363] on p "Артикул: MJ462/500+300 BK" at bounding box center [208, 358] width 127 height 10
copy p "MJ462/500+300 BK"
drag, startPoint x: 138, startPoint y: 96, endPoint x: 214, endPoint y: 101, distance: 75.7
click at [214, 101] on input "MJ462/400+300 BK" at bounding box center [211, 97] width 152 height 19
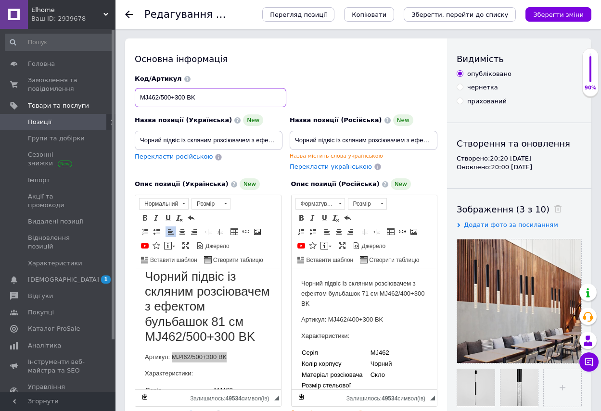
type input "MJ462/500+300 BK"
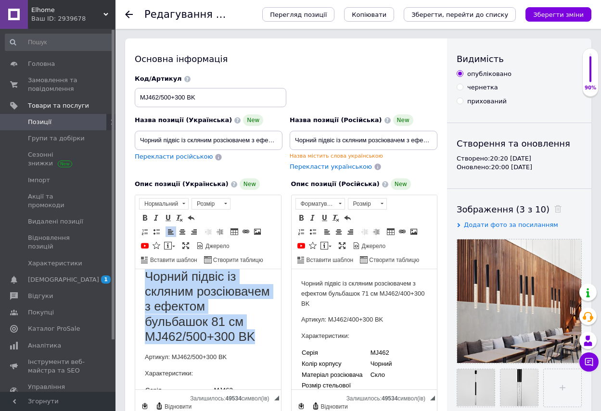
scroll to position [0, 0]
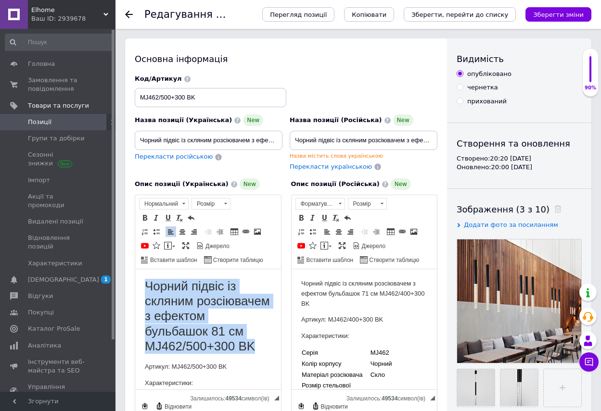
drag, startPoint x: 263, startPoint y: 353, endPoint x: 266, endPoint y: 547, distance: 194.0
click at [186, 202] on span at bounding box center [183, 204] width 9 height 11
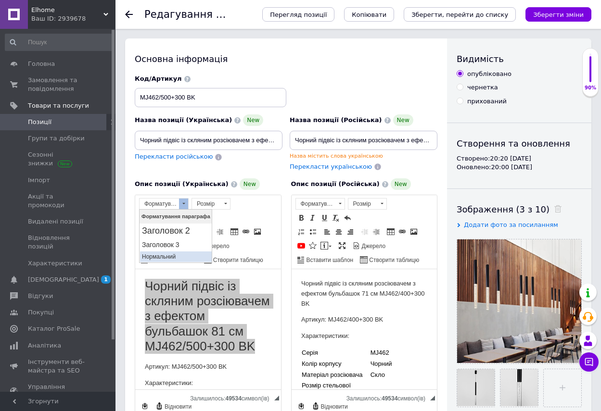
click at [166, 257] on p "Нормальний" at bounding box center [176, 257] width 68 height 7
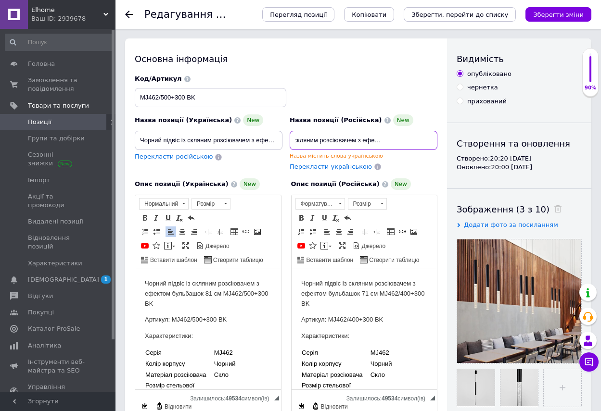
scroll to position [0, 114]
drag, startPoint x: 294, startPoint y: 141, endPoint x: 460, endPoint y: 148, distance: 166.2
click at [460, 148] on div "Основна інформація Назва позиції (Українська) New Чорний підвіс із скляним розс…" at bounding box center [358, 360] width 466 height 645
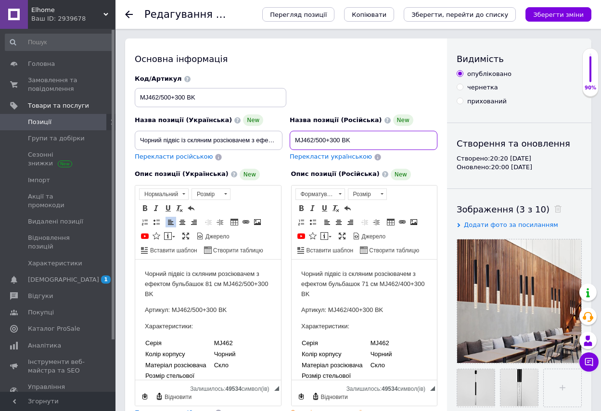
type input "MJ462/500+300 BK"
click at [204, 295] on p "Чорний підвіс із скляним розсіювачем з ефектом бульбашок 81 см MJ462/500+300 BK" at bounding box center [208, 284] width 127 height 30
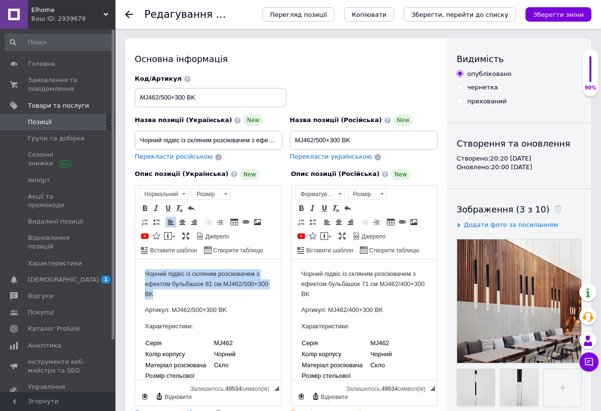
drag, startPoint x: 204, startPoint y: 295, endPoint x: 145, endPoint y: 275, distance: 61.6
click at [145, 275] on p "Чорний підвіс із скляним розсіювачем з ефектом бульбашок 81 см MJ462/500+300 BK" at bounding box center [208, 284] width 127 height 30
copy p "Чорний підвіс із скляним розсіювачем з ефектом бульбашок 81 см MJ462/500+300 BK"
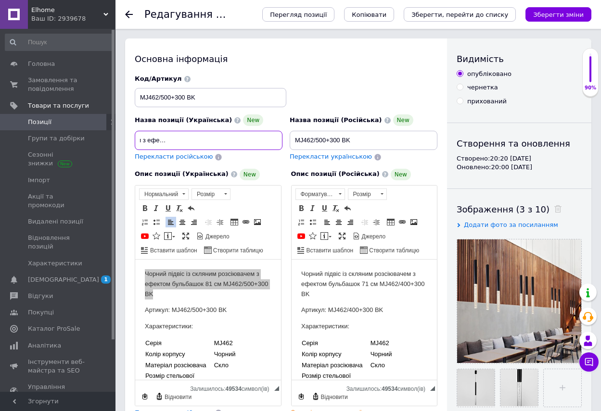
scroll to position [0, 114]
drag, startPoint x: 139, startPoint y: 139, endPoint x: 305, endPoint y: 164, distance: 167.9
click at [305, 164] on div "Назва позиції (Українська) New Чорний підвіс із скляним розсіювачем з ефектом б…" at bounding box center [286, 251] width 303 height 353
type input "Чорний підвіс із скляним розсіювачем з ефектом бульбашок 81 см MJ462/500+300 BK"
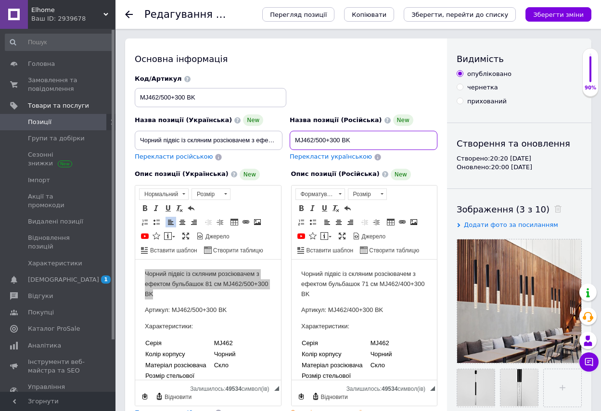
drag, startPoint x: 294, startPoint y: 139, endPoint x: 361, endPoint y: 144, distance: 67.1
click at [361, 144] on input "MJ462/500+300 BK" at bounding box center [364, 140] width 148 height 19
paste input "Чорний підвіс із скляним розсіювачем з ефектом бульбашок 81 см"
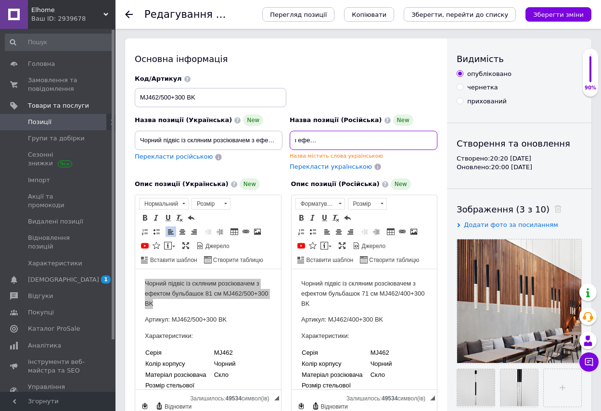
type input "Чорний підвіс із скляним розсіювачем з ефектом бульбашок 81 см MJ462/500+300 BK"
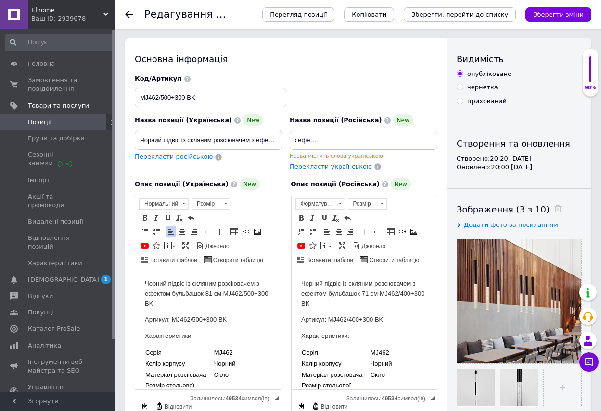
click at [259, 335] on p "Характеристики:" at bounding box center [208, 337] width 127 height 10
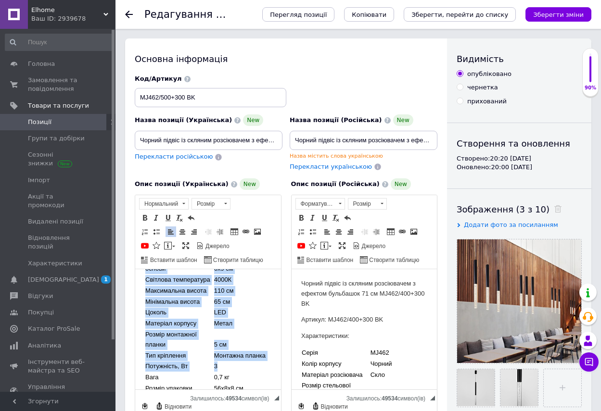
scroll to position [190, 0]
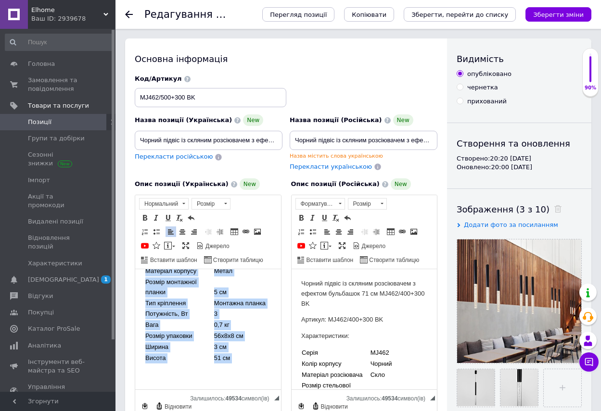
drag, startPoint x: 144, startPoint y: 285, endPoint x: 258, endPoint y: 378, distance: 147.1
click at [258, 378] on html "Чорний підвіс із скляним розсіювачем з ефектом бульбашок 81 см MJ462/500+300 BK…" at bounding box center [208, 240] width 146 height 300
copy body "Чорний підвіс із скляним розсіювачем з ефектом бульбашок 81 см MJ462/500+300 BK…"
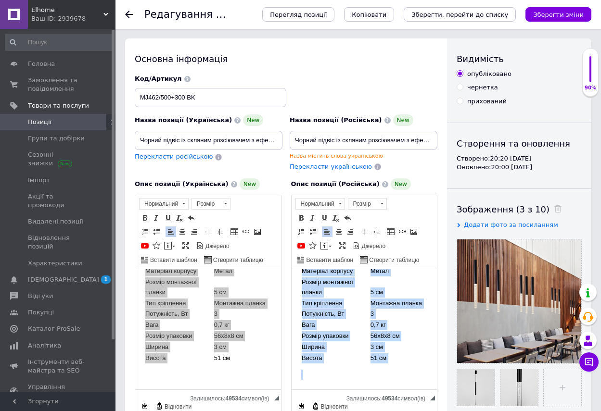
drag, startPoint x: 298, startPoint y: 282, endPoint x: 417, endPoint y: 383, distance: 156.0
click at [417, 383] on html "Чорний підвіс із скляним розсіювачем з ефектом бульбашок 71 см MJ462/400+300 BK…" at bounding box center [364, 240] width 146 height 300
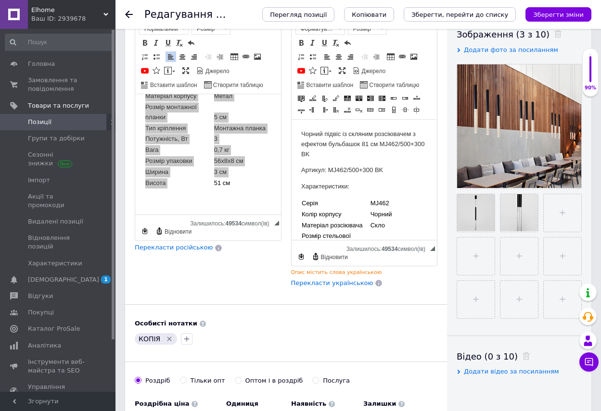
scroll to position [192, 0]
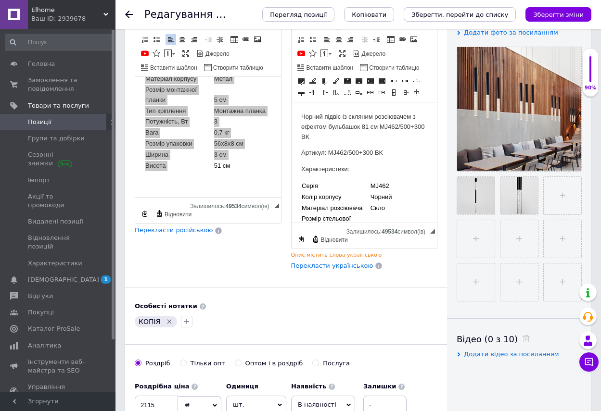
click at [167, 321] on icon "Видалити мітку" at bounding box center [169, 322] width 4 height 4
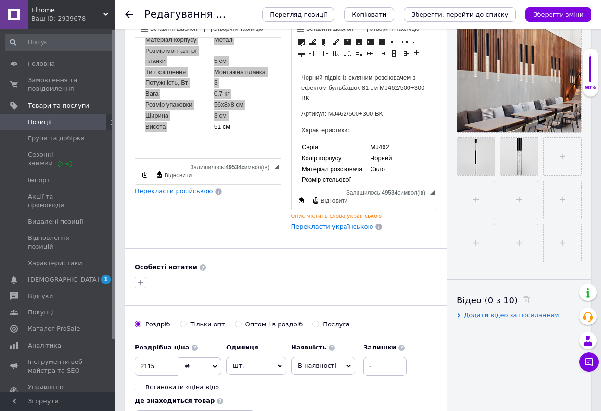
scroll to position [289, 0]
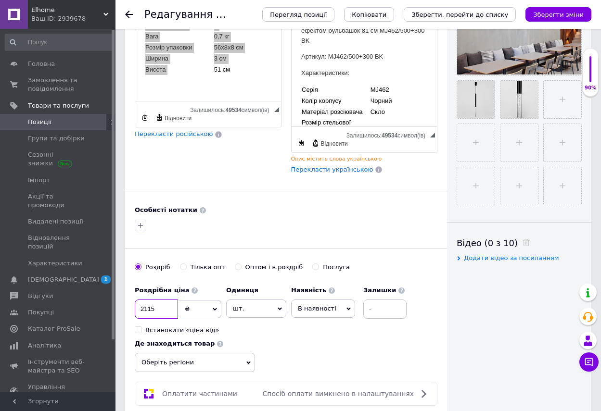
drag, startPoint x: 143, startPoint y: 308, endPoint x: 150, endPoint y: 310, distance: 6.5
click at [150, 310] on input "2115" at bounding box center [156, 309] width 43 height 19
type input "2295"
click at [249, 363] on icon at bounding box center [248, 363] width 4 height 3
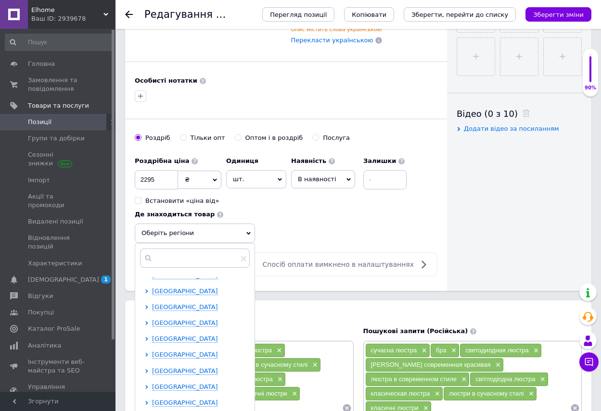
scroll to position [529, 0]
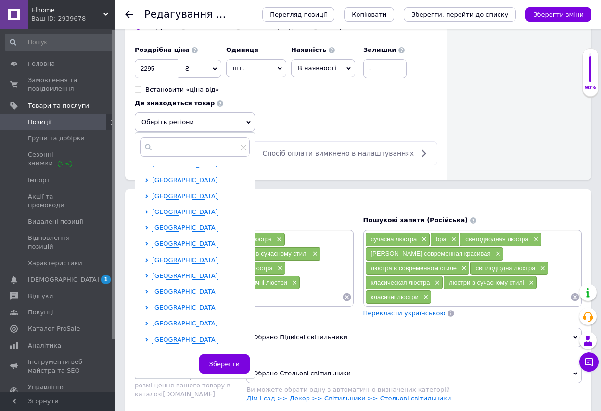
click at [187, 290] on span "[GEOGRAPHIC_DATA]" at bounding box center [185, 291] width 66 height 7
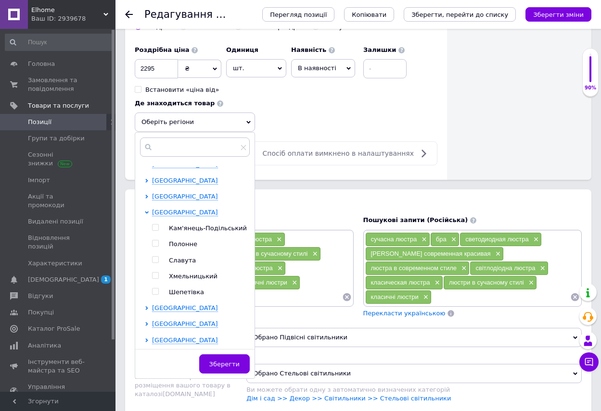
click at [155, 274] on input "checkbox" at bounding box center [155, 276] width 6 height 6
checkbox input "true"
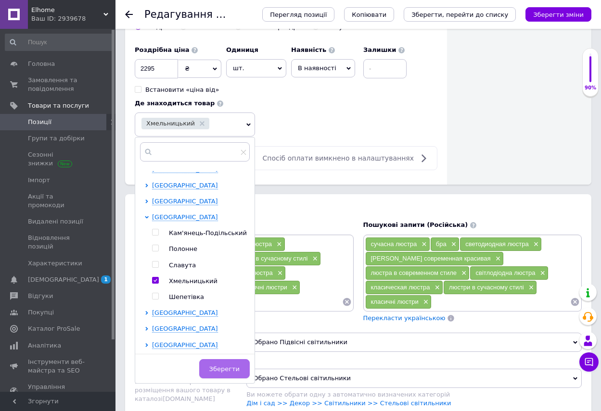
click at [223, 368] on span "Зберегти" at bounding box center [224, 369] width 30 height 7
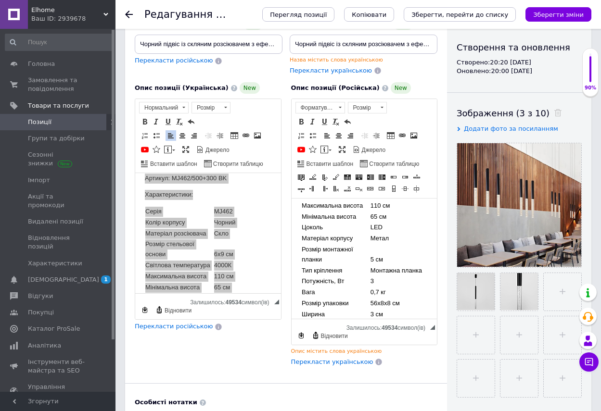
scroll to position [0, 0]
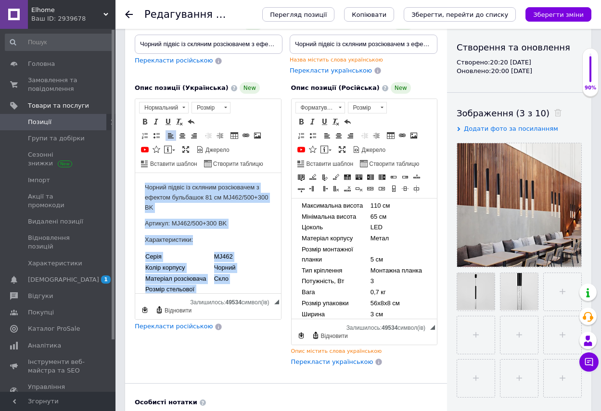
click at [256, 234] on body "Чорний підвіс із скляним розсіювачем з ефектом бульбашок 81 см MJ462/500+300 BK…" at bounding box center [208, 323] width 127 height 281
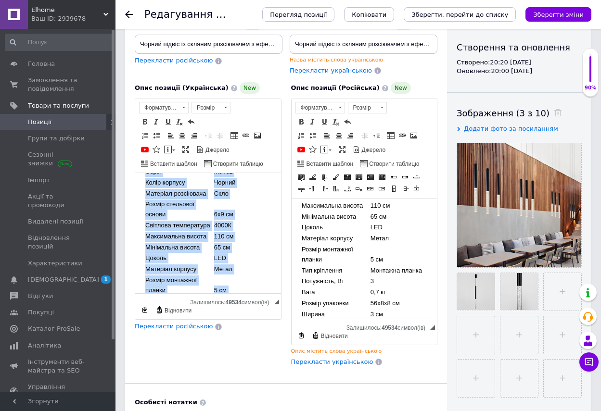
scroll to position [190, 0]
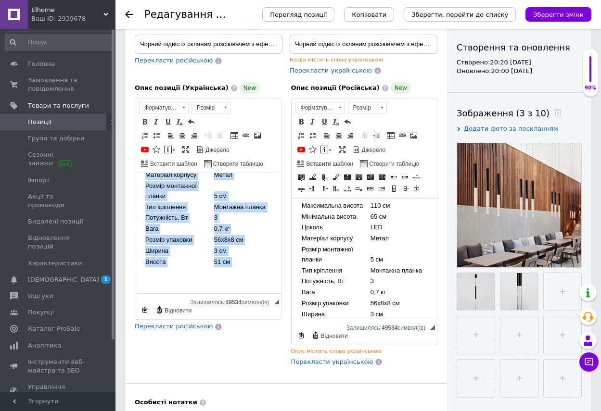
drag, startPoint x: 141, startPoint y: 213, endPoint x: 240, endPoint y: 277, distance: 117.2
click at [240, 277] on html "Чорний підвіс із скляним розсіювачем з ефектом бульбашок 81 см MJ462/500+300 BK…" at bounding box center [208, 144] width 146 height 300
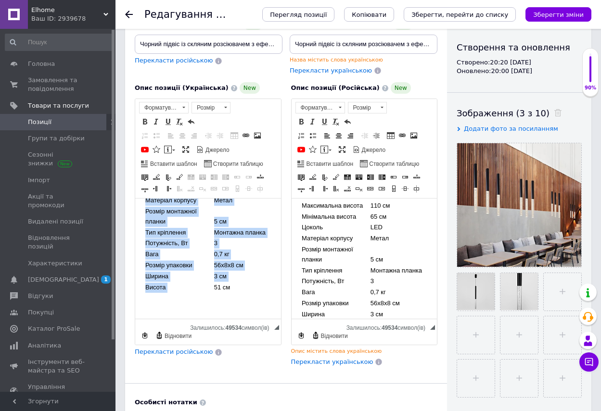
scroll to position [0, 0]
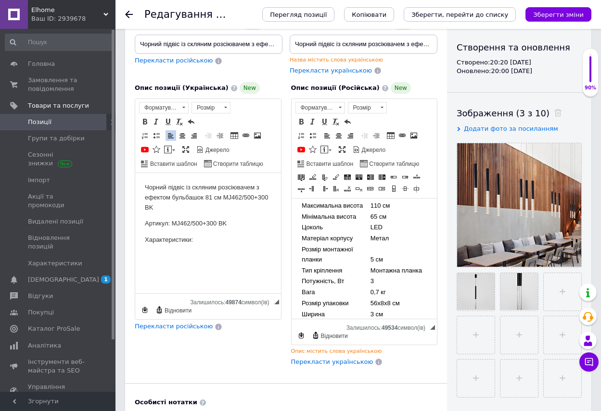
click at [154, 250] on body "Чорний підвіс із скляним розсіювачем з ефектом бульбашок 81 см MJ462/500+300 BK…" at bounding box center [208, 222] width 127 height 79
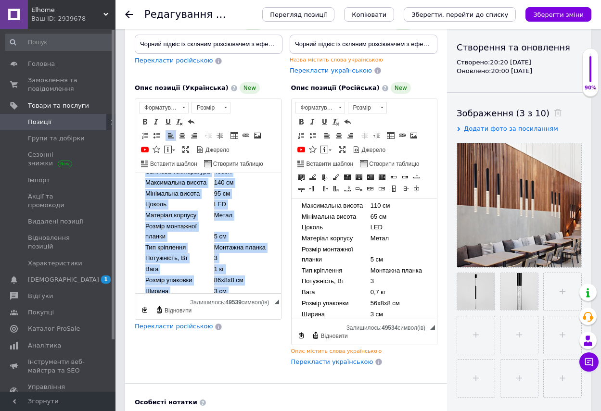
scroll to position [173, 0]
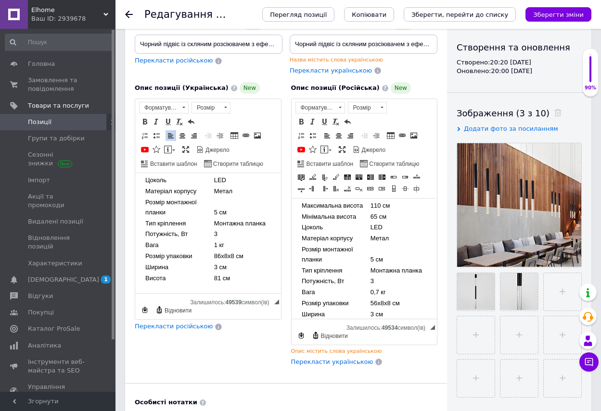
drag, startPoint x: 144, startPoint y: 189, endPoint x: 257, endPoint y: 290, distance: 151.7
click at [257, 290] on html "Чорний підвіс із скляним розсіювачем з ефектом бульбашок 81 см MJ462/500+300 BK…" at bounding box center [208, 151] width 146 height 283
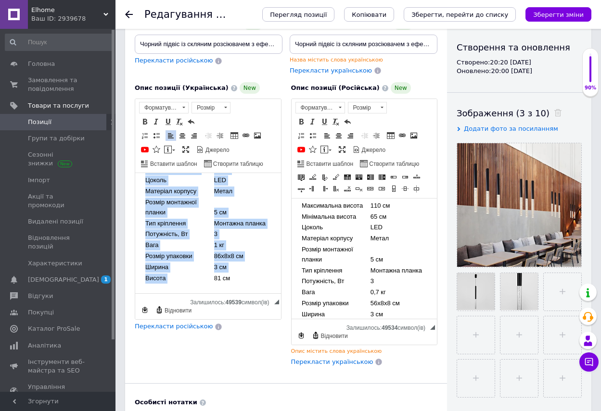
copy body "Чорний підвіс із скляним розсіювачем з ефектом бульбашок 81 см MJ462/500+300 BK…"
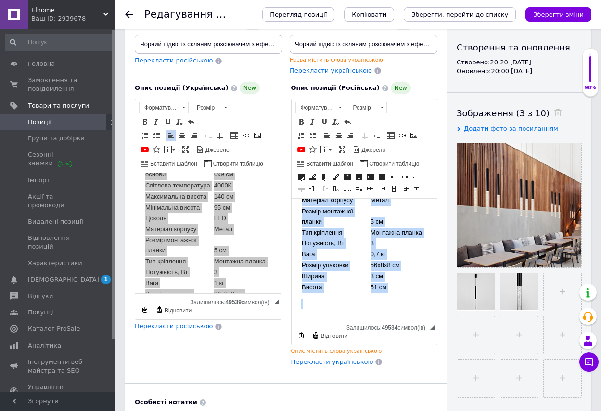
scroll to position [190, 0]
drag, startPoint x: 300, startPoint y: 210, endPoint x: 403, endPoint y: 317, distance: 147.7
click at [403, 317] on html "Чорний підвіс із скляним розсіювачем з ефектом бульбашок 81 см MJ462/500+300 BK…" at bounding box center [364, 169] width 146 height 300
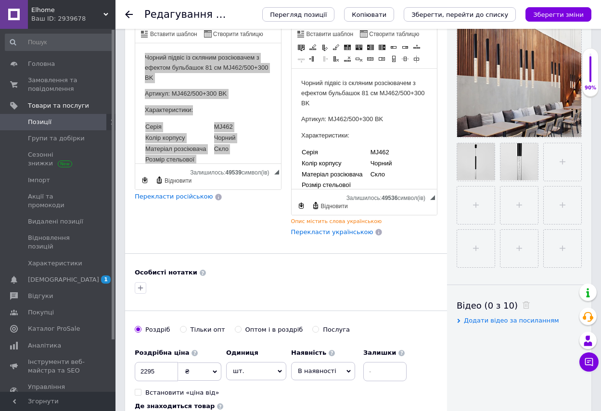
scroll to position [241, 0]
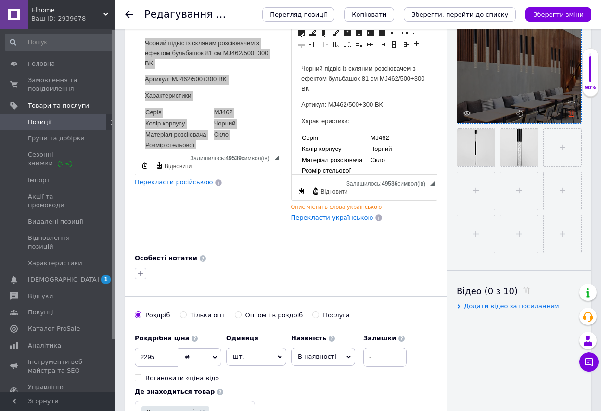
click at [570, 111] on use at bounding box center [571, 113] width 7 height 7
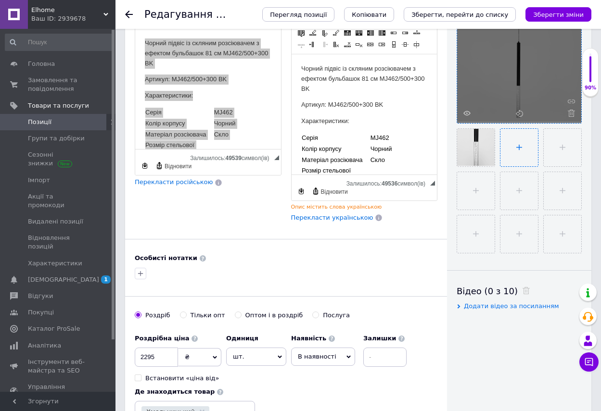
click at [518, 147] on input "file" at bounding box center [519, 148] width 38 height 38
type input "C:\fakepath\1.png"
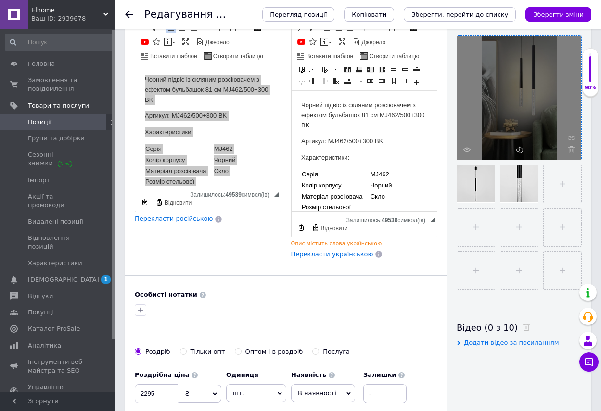
scroll to position [192, 0]
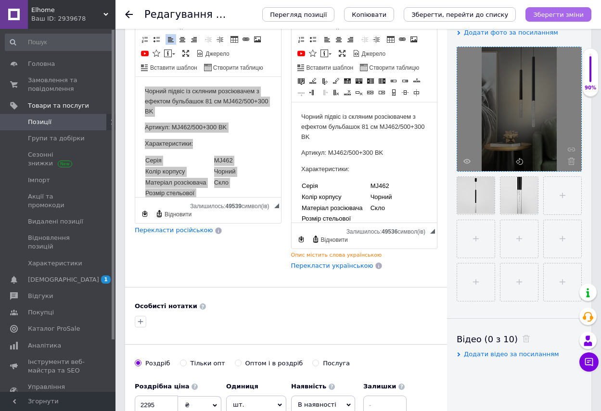
click at [564, 8] on button "Зберегти зміни" at bounding box center [558, 14] width 66 height 14
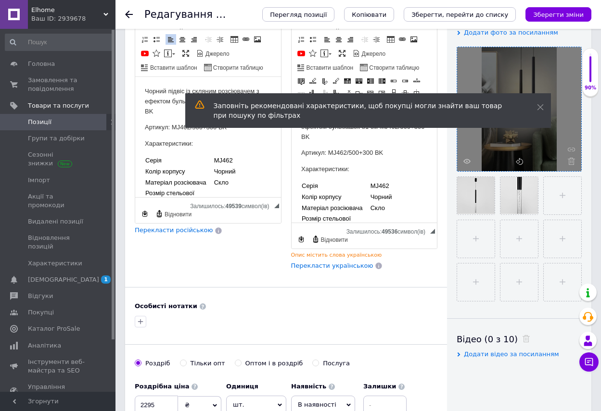
click at [489, 14] on icon "Зберегти, перейти до списку" at bounding box center [459, 14] width 97 height 7
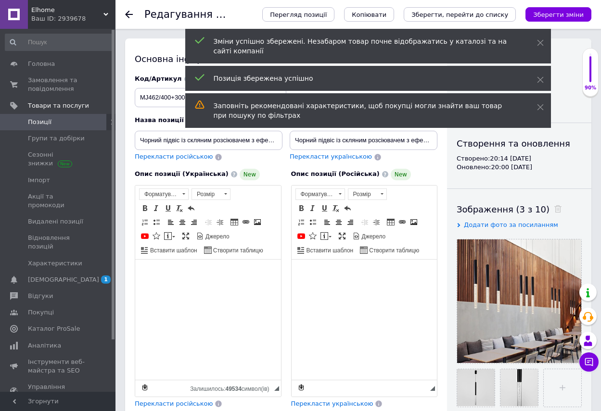
click at [489, 14] on icon "Зберегти, перейти до списку" at bounding box center [459, 14] width 97 height 7
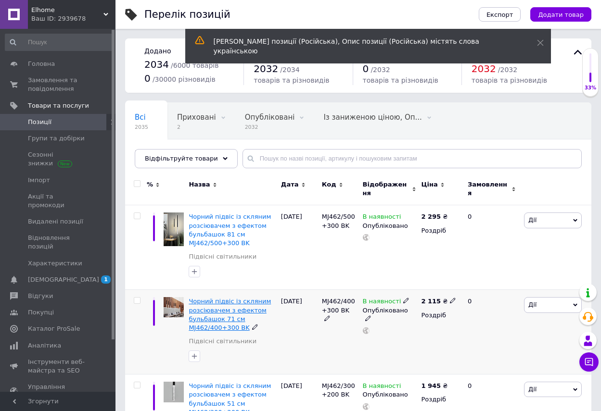
click at [210, 298] on span "Чорний підвіс із скляним розсіювачем з ефектом бульбашок 71 см MJ462/400+300 BK" at bounding box center [230, 315] width 82 height 34
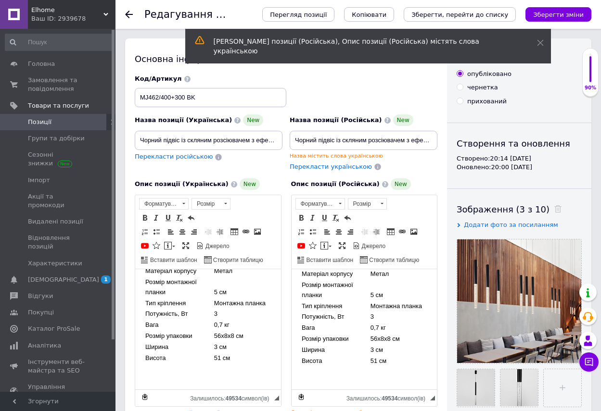
scroll to position [190, 0]
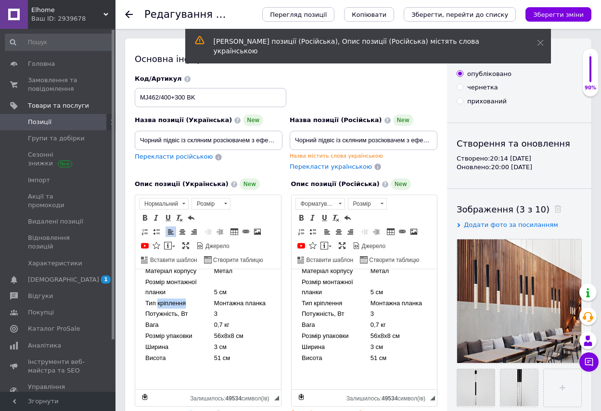
drag, startPoint x: 159, startPoint y: 304, endPoint x: 191, endPoint y: 304, distance: 31.8
click at [191, 304] on td "Тип кріплення" at bounding box center [179, 303] width 69 height 11
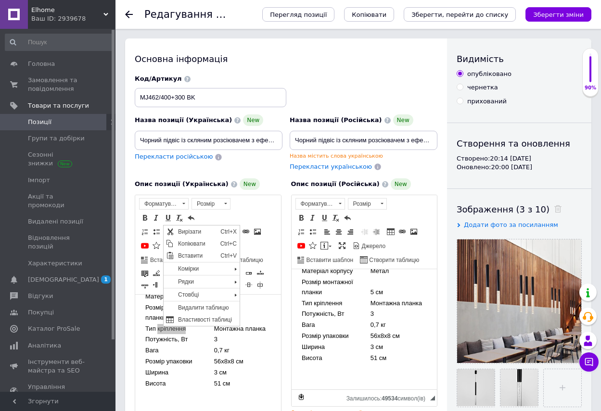
scroll to position [0, 0]
click at [195, 306] on span "Видалити таблицю" at bounding box center [208, 308] width 64 height 12
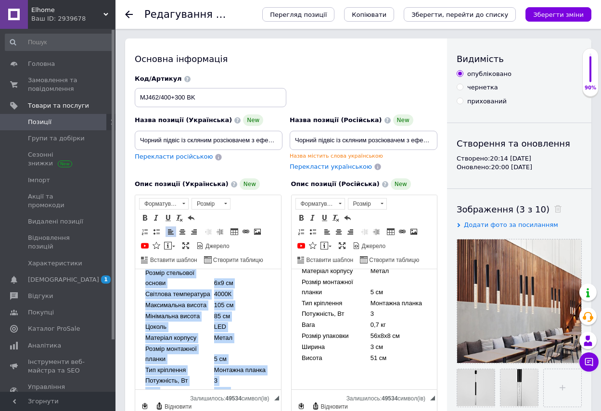
scroll to position [190, 0]
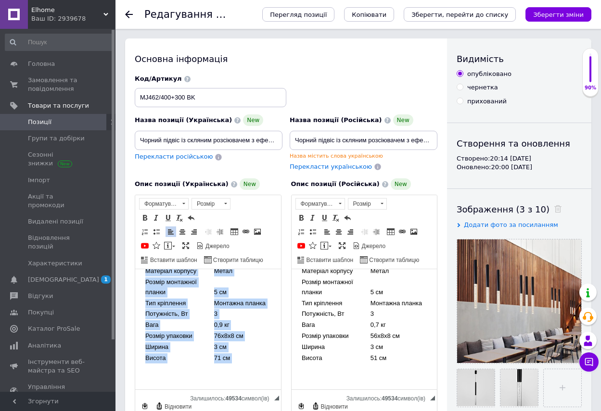
drag, startPoint x: 142, startPoint y: 282, endPoint x: 257, endPoint y: 368, distance: 143.6
click at [257, 368] on html "Чорний підвіс із скляним розсіювачем з ефектом бульбашок 71 см MJ462/400+300 BK…" at bounding box center [208, 240] width 146 height 300
copy body "Чорний підвіс із скляним розсіювачем з ефектом бульбашок 71 см MJ462/400+300 BK…"
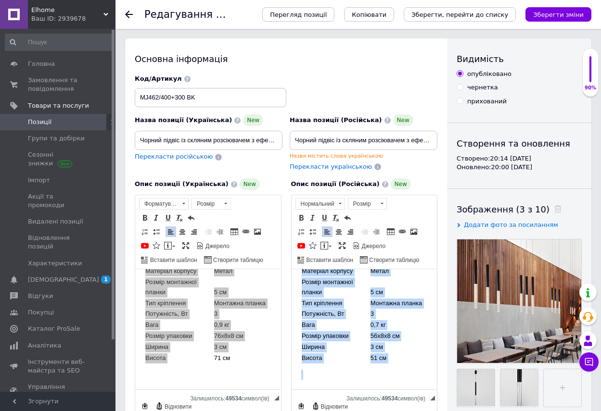
drag, startPoint x: 298, startPoint y: 283, endPoint x: 410, endPoint y: 389, distance: 154.5
click at [410, 389] on html "Чорний підвіс із скляним розсіювачем з ефектом бульбашок 71 см MJ462/400+300 BK…" at bounding box center [364, 240] width 146 height 300
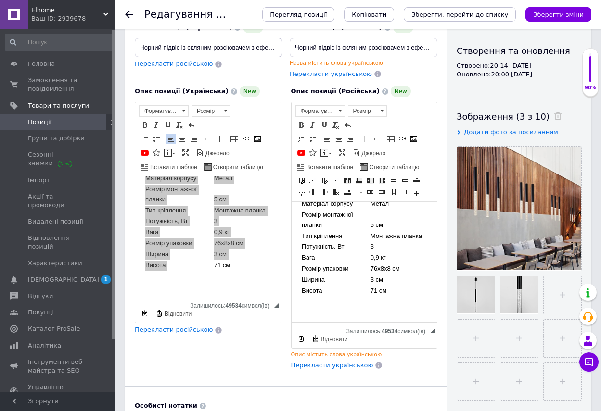
scroll to position [96, 0]
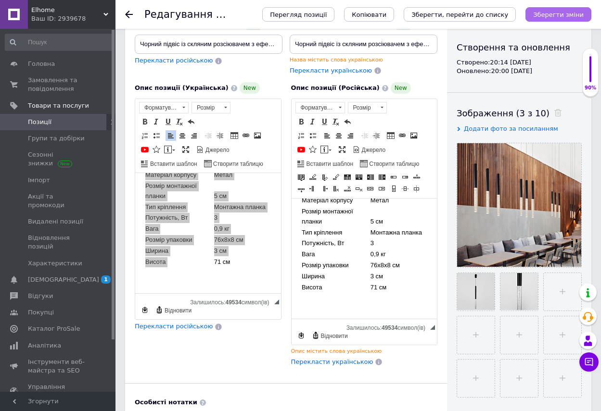
click at [568, 11] on icon "Зберегти зміни" at bounding box center [558, 14] width 51 height 7
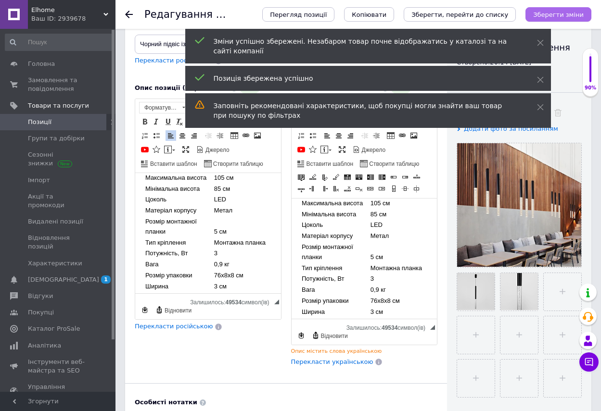
scroll to position [144, 0]
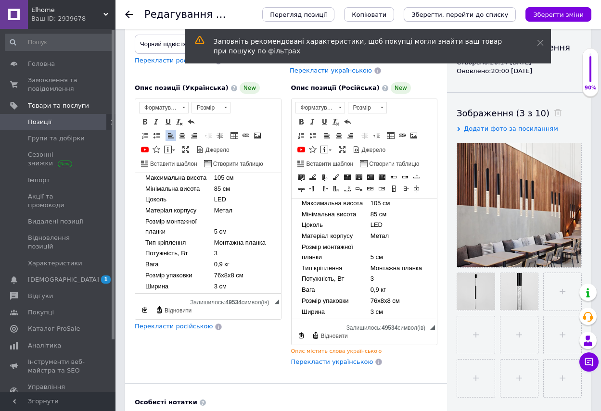
click at [478, 12] on icon "Зберегти, перейти до списку" at bounding box center [459, 14] width 97 height 7
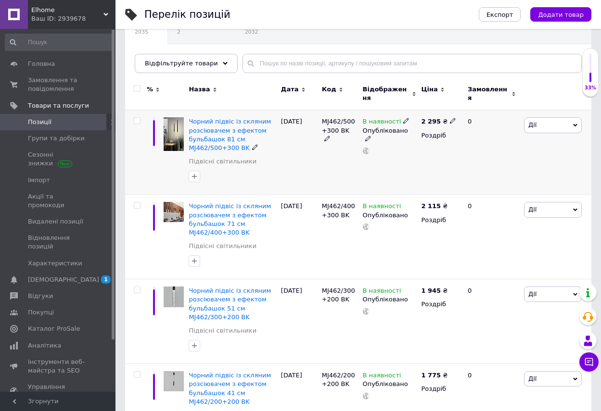
scroll to position [96, 0]
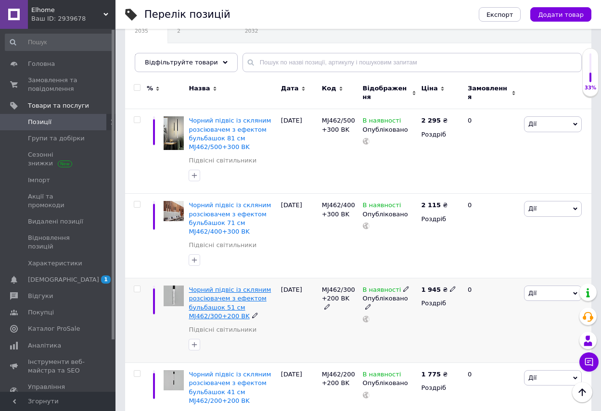
click at [230, 287] on span "Чорний підвіс із скляним розсіювачем з ефектом бульбашок 51 см MJ462/300+200 BK" at bounding box center [230, 303] width 82 height 34
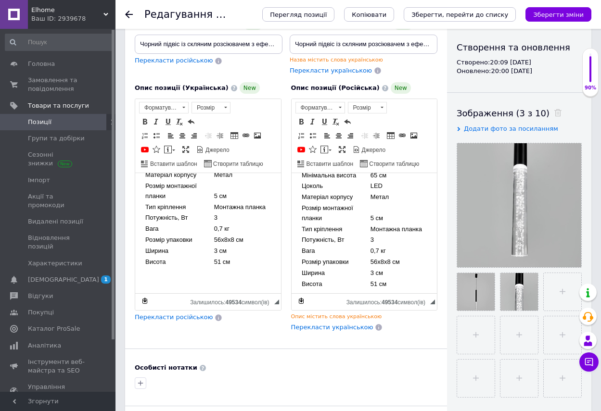
scroll to position [190, 0]
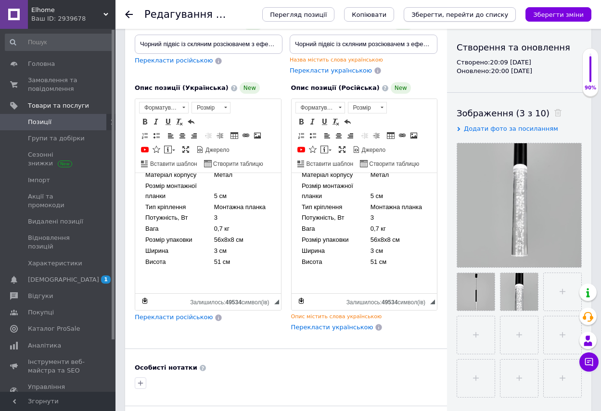
click at [480, 12] on icon "Зберегти, перейти до списку" at bounding box center [459, 14] width 97 height 7
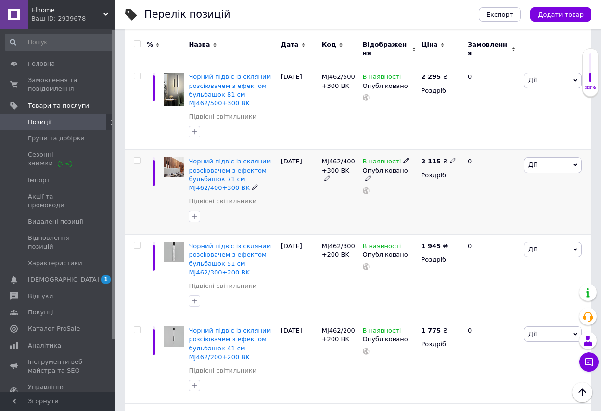
scroll to position [192, 0]
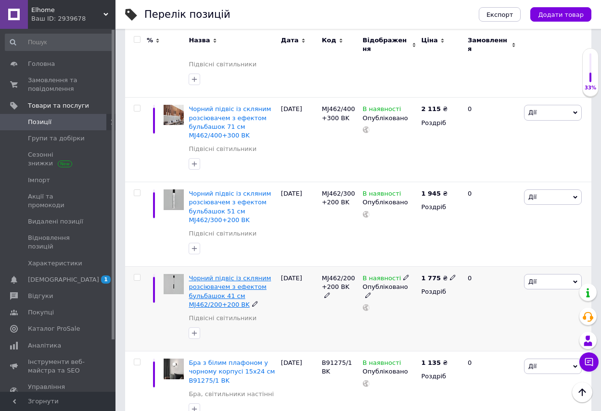
click at [213, 278] on span "Чорний підвіс із скляним розсіювачем з ефектом бульбашок 41 см MJ462/200+200 BK" at bounding box center [230, 292] width 82 height 34
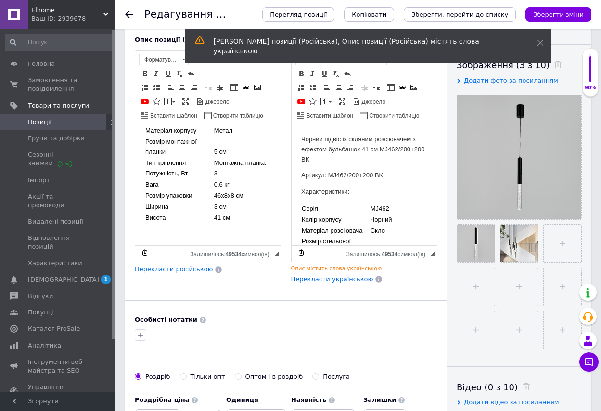
scroll to position [190, 0]
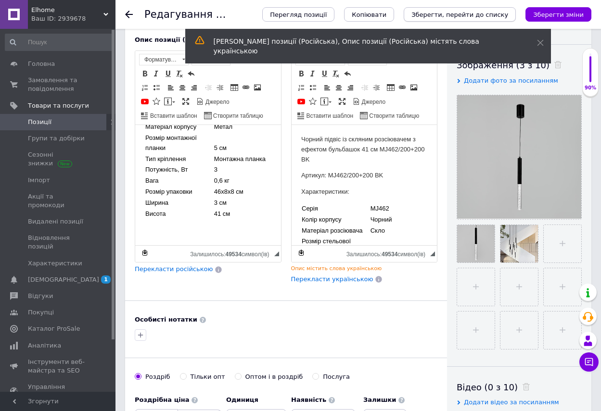
click at [462, 12] on icon "Зберегти, перейти до списку" at bounding box center [459, 14] width 97 height 7
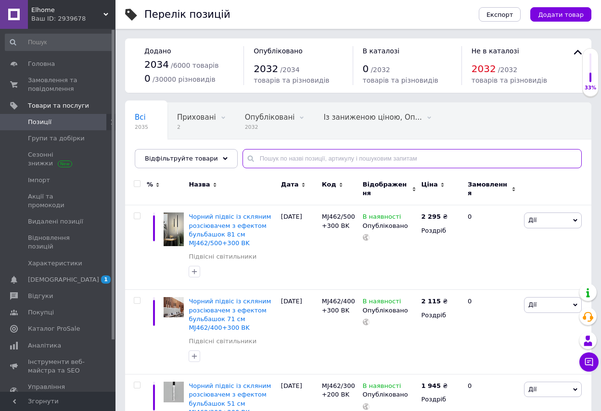
click at [266, 161] on input "text" at bounding box center [412, 158] width 339 height 19
paste input "WB221/2 S AB"
type input "WB221/2 S AB"
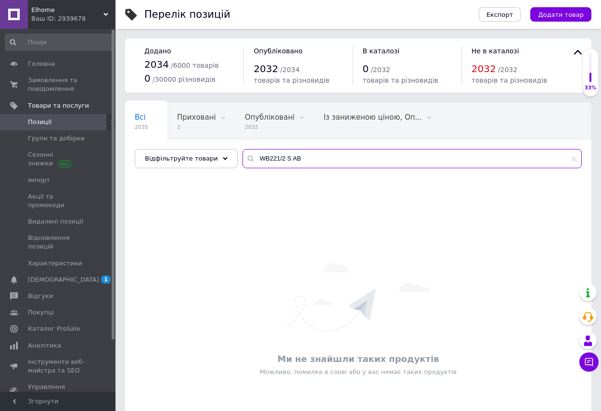
drag, startPoint x: 323, startPoint y: 155, endPoint x: 237, endPoint y: 156, distance: 86.6
click at [243, 156] on div "WB221/2 S AB" at bounding box center [412, 158] width 339 height 19
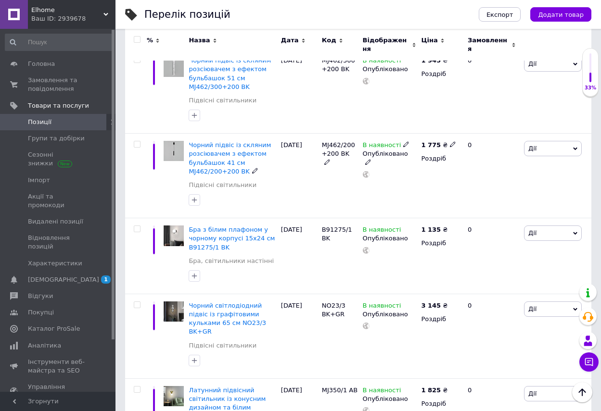
scroll to position [337, 0]
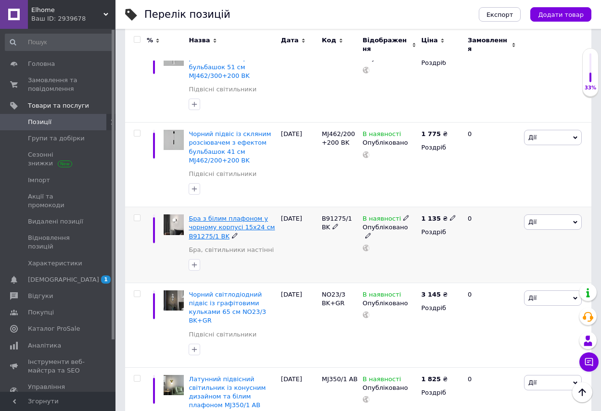
click at [235, 215] on span "Бра з білим плафоном у чорному корпусі 15х24 см B91275/1 BK" at bounding box center [232, 227] width 86 height 25
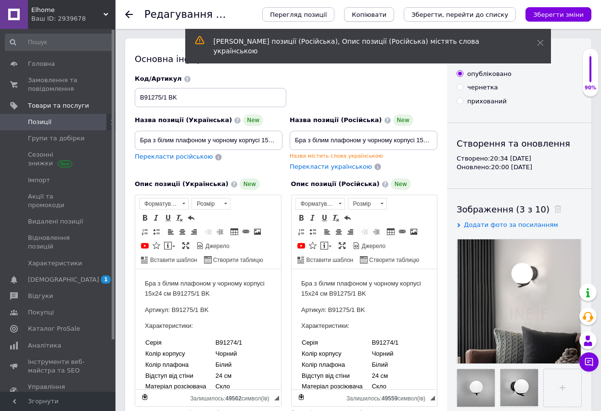
click at [389, 29] on div "[PERSON_NAME] позиції (Російська), Опис позиції (Російська) містять слова украї…" at bounding box center [368, 46] width 366 height 35
click at [386, 14] on span "Копіювати" at bounding box center [369, 14] width 35 height 7
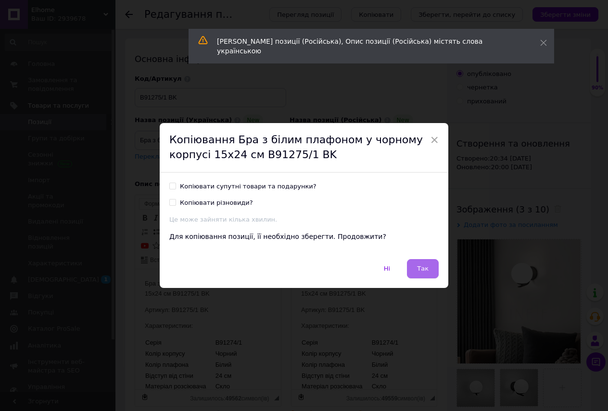
click at [427, 268] on span "Так" at bounding box center [423, 268] width 12 height 7
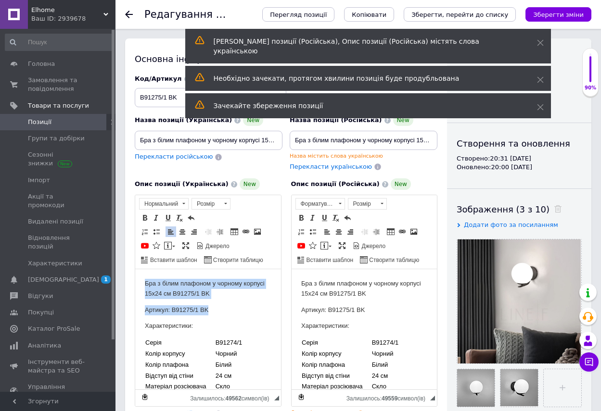
drag, startPoint x: 141, startPoint y: 281, endPoint x: 230, endPoint y: 303, distance: 91.9
click at [230, 303] on html "Бра з білим плафоном у чорному корпусі 15х24 см B91275/1 BK Артикул: B91275/1 B…" at bounding box center [208, 406] width 146 height 274
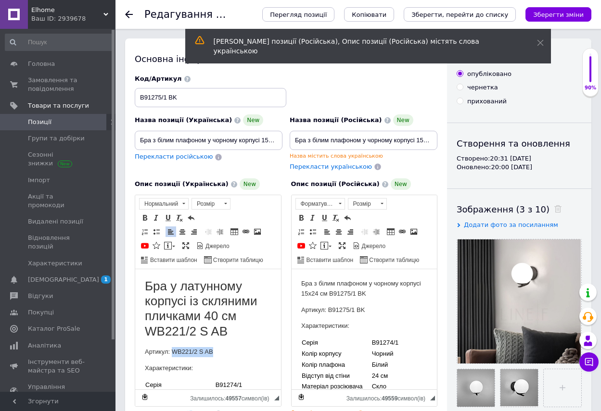
drag, startPoint x: 171, startPoint y: 349, endPoint x: 217, endPoint y: 351, distance: 45.8
click at [217, 351] on p "Артикул: WB221/2 S AB" at bounding box center [208, 352] width 127 height 10
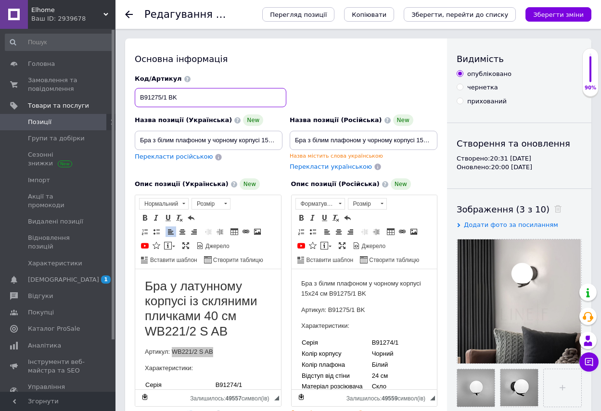
drag, startPoint x: 140, startPoint y: 94, endPoint x: 186, endPoint y: 104, distance: 47.3
click at [186, 104] on input "B91275/1 BK" at bounding box center [211, 97] width 152 height 19
type input "WB221/2 S AB"
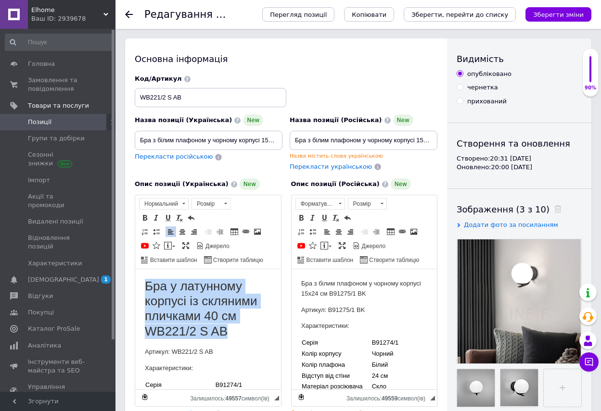
drag, startPoint x: 228, startPoint y: 330, endPoint x: 140, endPoint y: 290, distance: 97.3
click at [181, 204] on span at bounding box center [183, 204] width 9 height 11
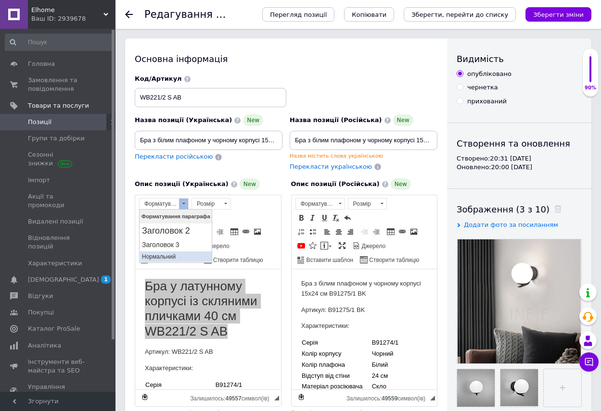
click at [169, 254] on p "Нормальний" at bounding box center [176, 257] width 68 height 7
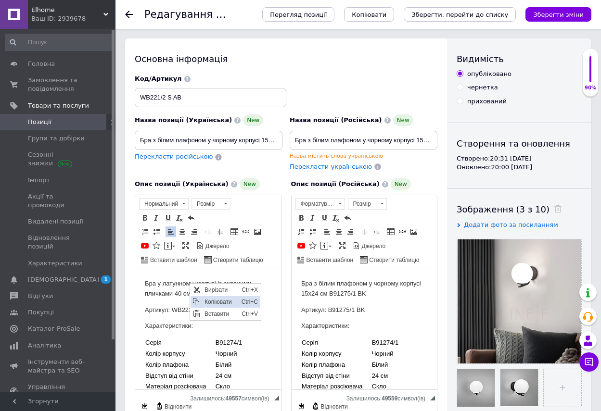
click at [217, 302] on span "Копіювати" at bounding box center [220, 302] width 37 height 12
drag, startPoint x: 139, startPoint y: 138, endPoint x: 307, endPoint y: 154, distance: 169.7
click at [307, 154] on div "Назва позиції (Українська) New Бра з білим плафоном у чорному корпусі 15х24 см …" at bounding box center [286, 123] width 310 height 104
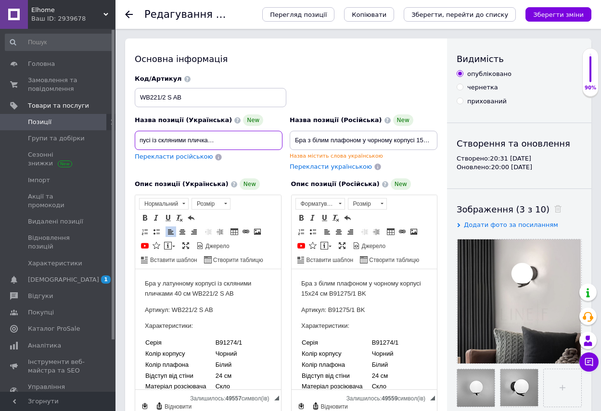
type input "Бра у латунному корпусі із скляними пличками 40 см WB221/2 S AB"
drag, startPoint x: 294, startPoint y: 138, endPoint x: 442, endPoint y: 143, distance: 147.3
click at [442, 143] on div "Основна інформація Назва позиції (Українська) New Бра у латунному корпусі із ск…" at bounding box center [286, 360] width 322 height 645
paste input "у латунному корпусі із скляними пличками 40 см WB221/2 S AB"
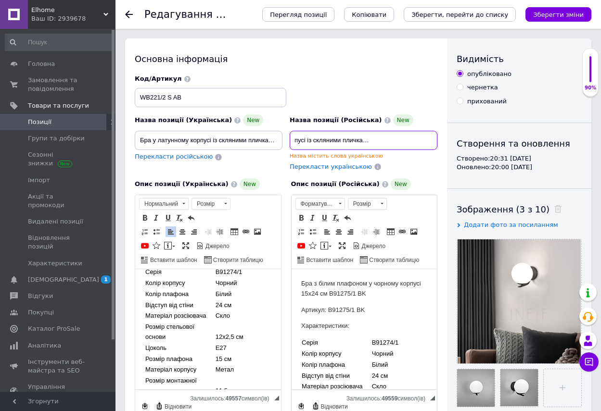
scroll to position [96, 0]
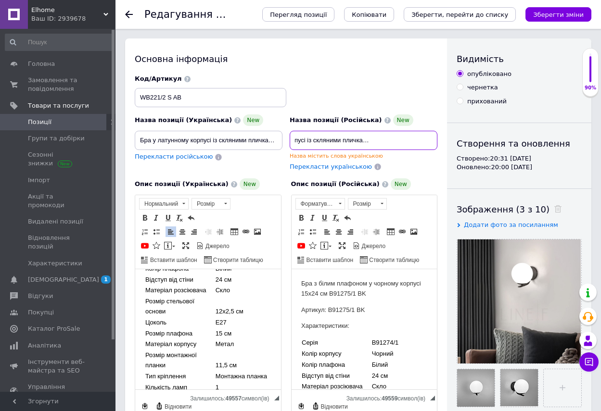
type input "Бра у латунному корпусі із скляними пличками 40 см WB221/2 S AB"
drag, startPoint x: 159, startPoint y: 288, endPoint x: 190, endPoint y: 300, distance: 33.3
click at [190, 300] on tbody "Серія B91274/1 Колір корпусу Чорний Колір плафона Білий Відступ від стіни 24 см…" at bounding box center [208, 339] width 127 height 195
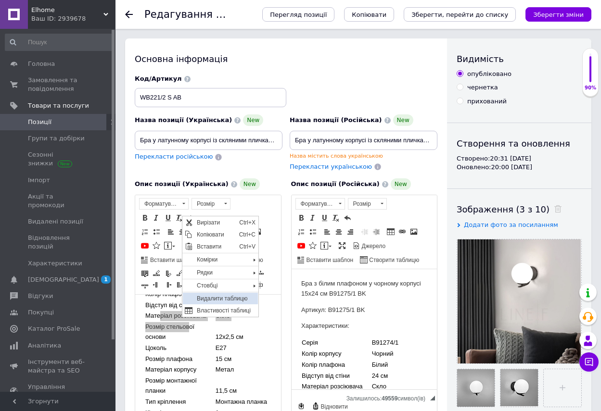
click at [207, 297] on span "Видалити таблицю" at bounding box center [226, 299] width 64 height 12
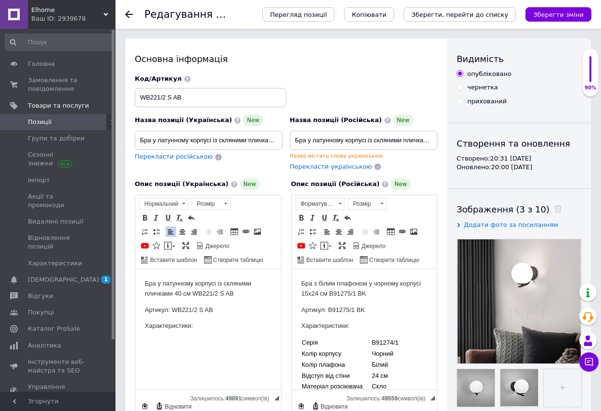
click at [152, 333] on body "Бра у латунному корпусі із скляними пличками 40 см WB221/2 S AB Артикул: WB221/…" at bounding box center [208, 321] width 127 height 85
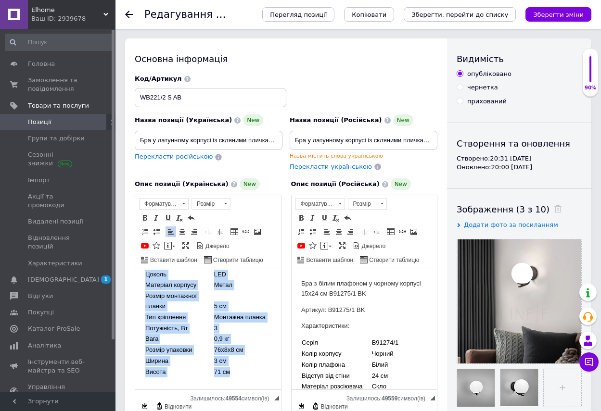
scroll to position [179, 0]
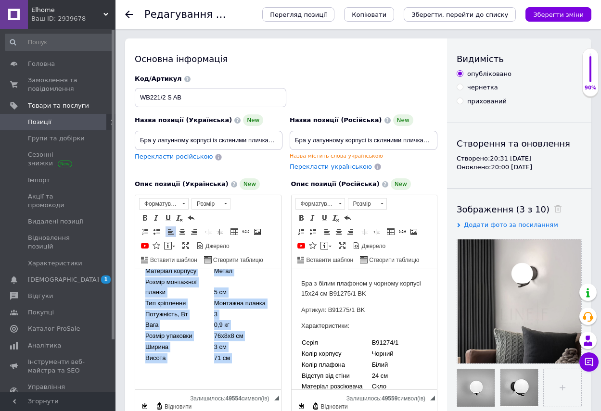
drag, startPoint x: 142, startPoint y: 283, endPoint x: 260, endPoint y: 383, distance: 154.3
click at [260, 383] on html "Бра у латунному корпусі із скляними пличками 40 см WB221/2 S AB Артикул: WB221/…" at bounding box center [208, 245] width 146 height 290
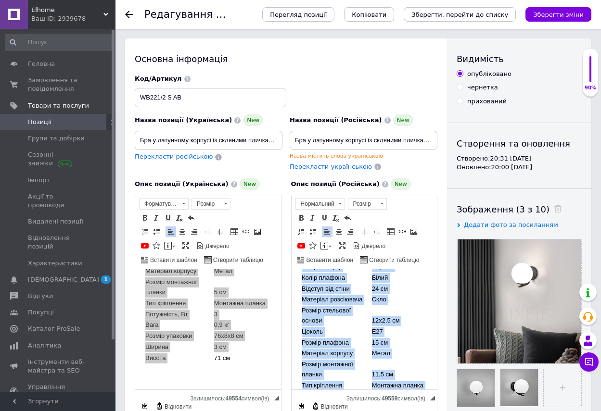
scroll to position [169, 0]
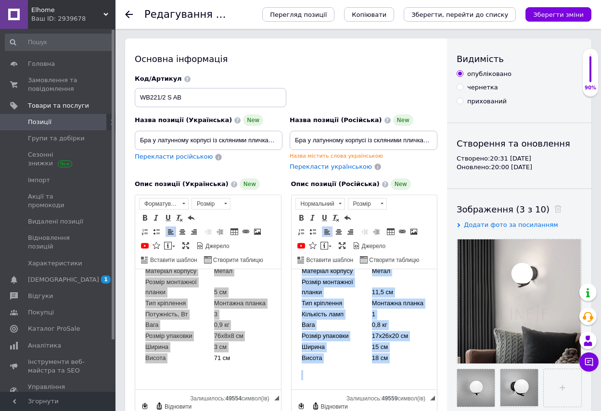
drag, startPoint x: 294, startPoint y: 278, endPoint x: 405, endPoint y: 386, distance: 155.5
click at [405, 386] on html "Бра з білим плафоном у чорному корпусі 15х24 см B91275/1 BK Артикул: B91275/1 B…" at bounding box center [364, 245] width 146 height 290
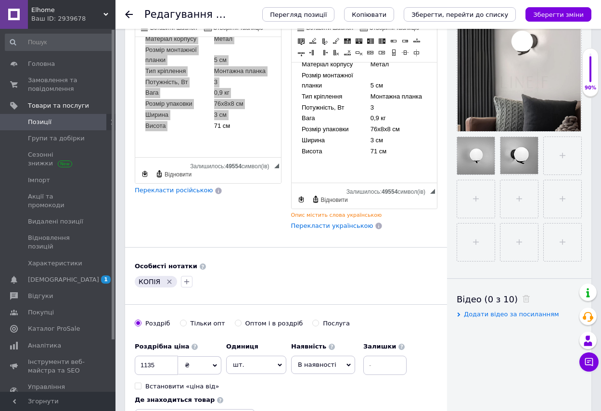
scroll to position [241, 0]
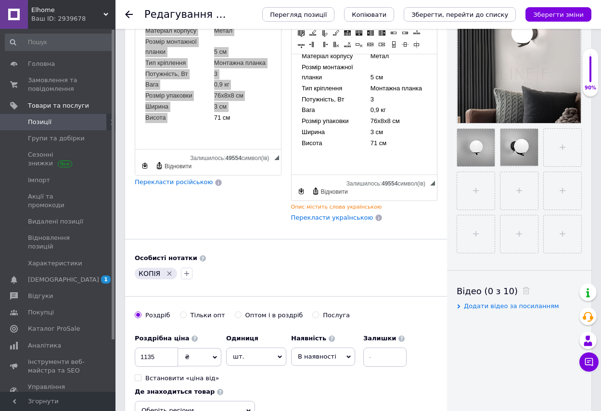
click at [166, 270] on icon "Видалити мітку" at bounding box center [170, 274] width 8 height 8
drag, startPoint x: 143, startPoint y: 357, endPoint x: 192, endPoint y: 356, distance: 48.6
click at [192, 356] on div "1135 ₴ $ EUR CHF GBP ¥ PLN ₸ MDL HUF KGS CNY TRY KRW lei" at bounding box center [178, 357] width 87 height 19
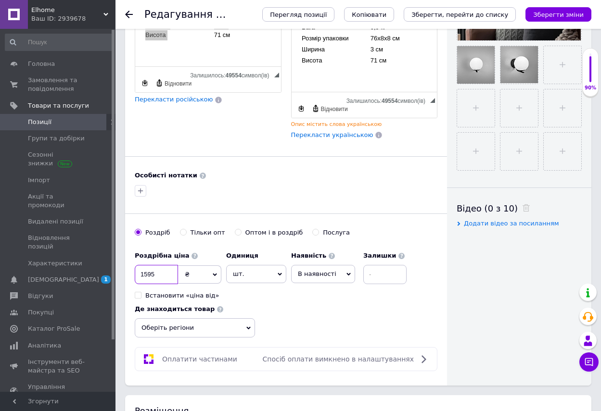
scroll to position [337, 0]
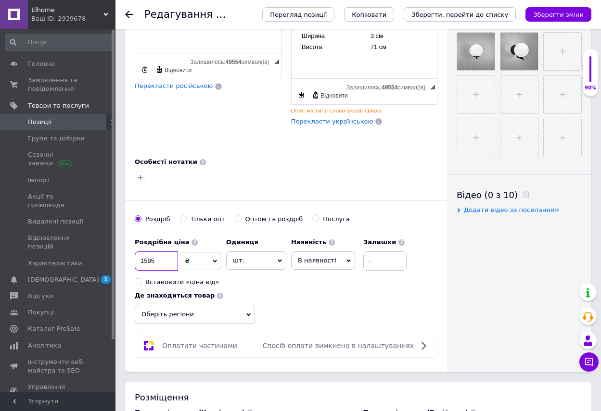
type input "1595"
click at [247, 311] on span "Оберіть регіони" at bounding box center [195, 314] width 120 height 19
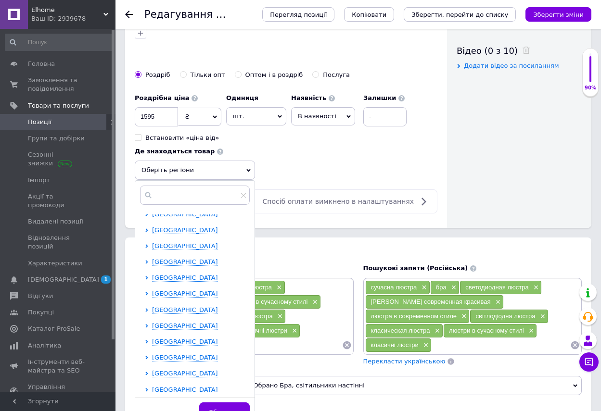
scroll to position [198, 0]
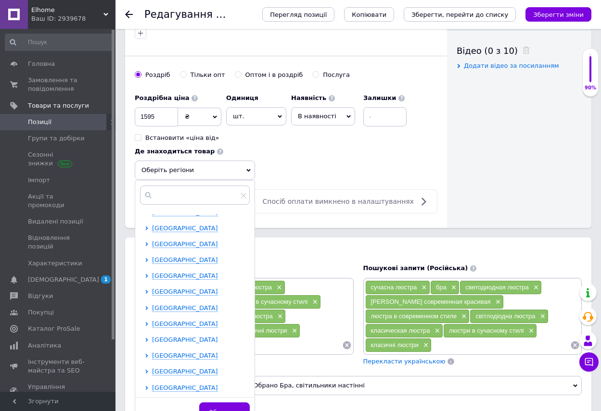
click at [185, 340] on span "[GEOGRAPHIC_DATA]" at bounding box center [185, 339] width 66 height 7
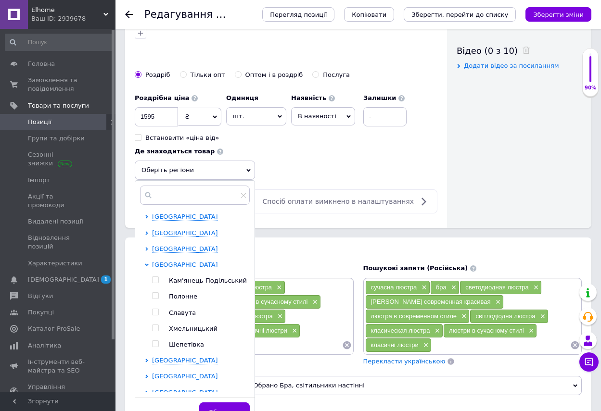
scroll to position [278, 0]
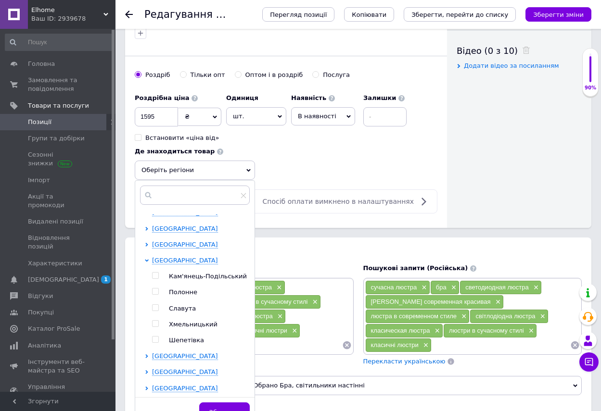
click at [155, 324] on input "checkbox" at bounding box center [155, 324] width 6 height 6
checkbox input "true"
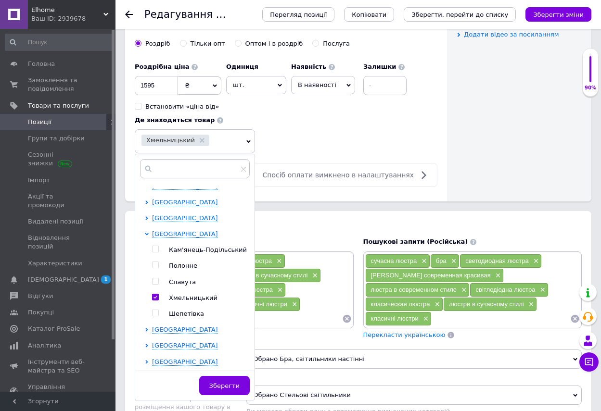
scroll to position [529, 0]
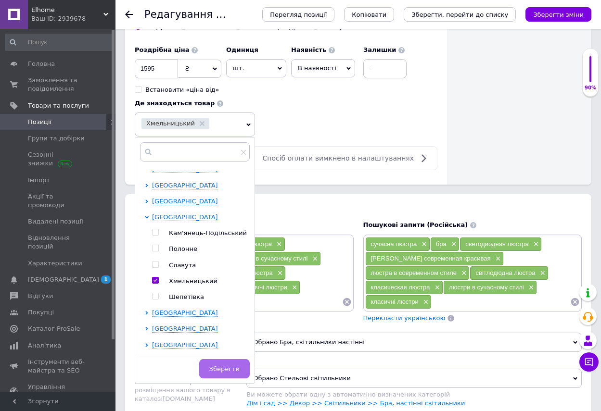
click at [226, 371] on span "Зберегти" at bounding box center [224, 369] width 30 height 7
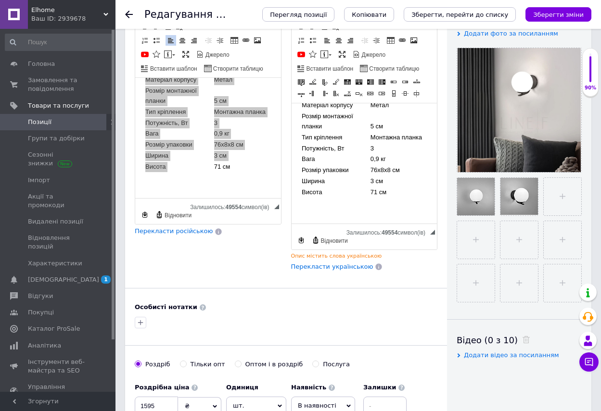
scroll to position [48, 0]
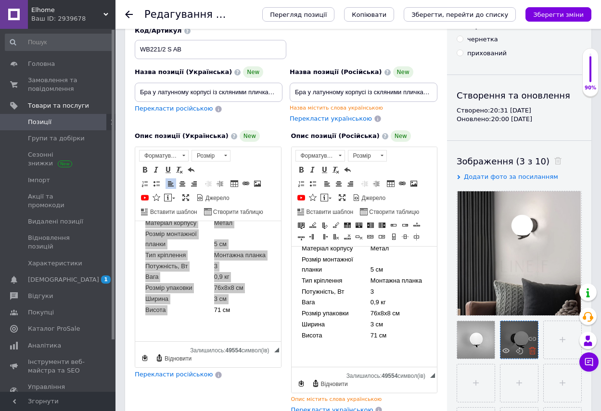
click at [530, 351] on icon at bounding box center [532, 350] width 7 height 7
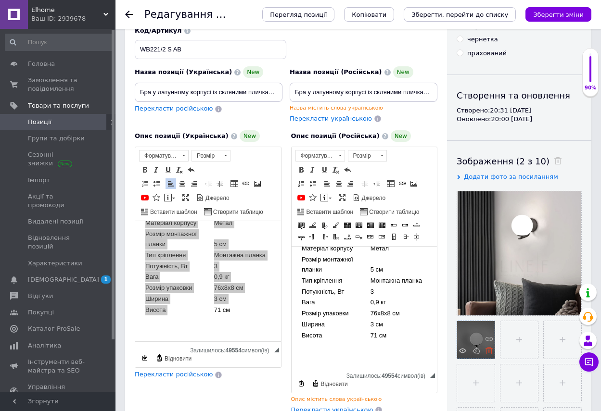
click at [490, 349] on use at bounding box center [489, 350] width 7 height 7
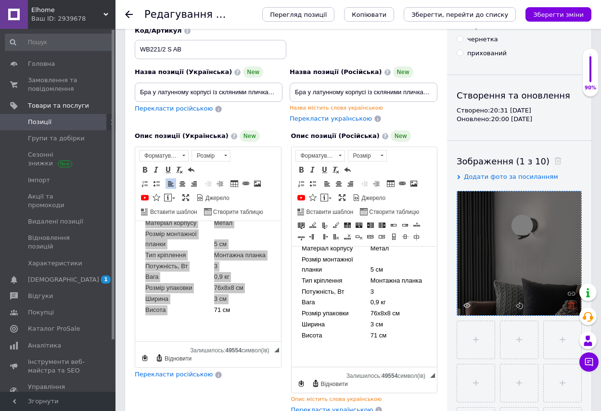
click at [572, 304] on icon at bounding box center [571, 305] width 7 height 7
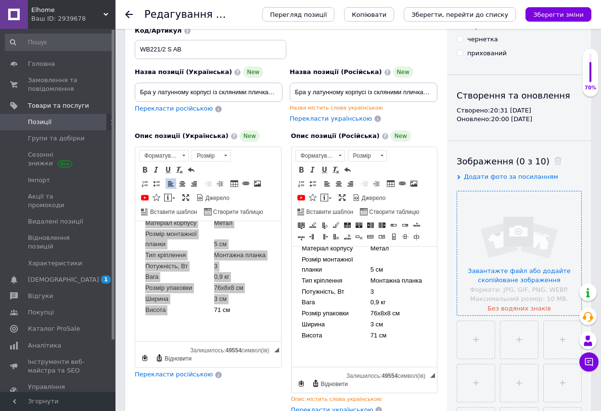
click at [520, 250] on input "file" at bounding box center [519, 254] width 124 height 124
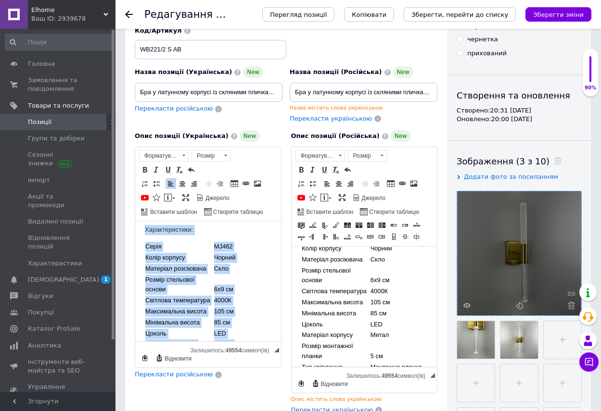
click at [254, 269] on td "Скло" at bounding box center [243, 269] width 58 height 11
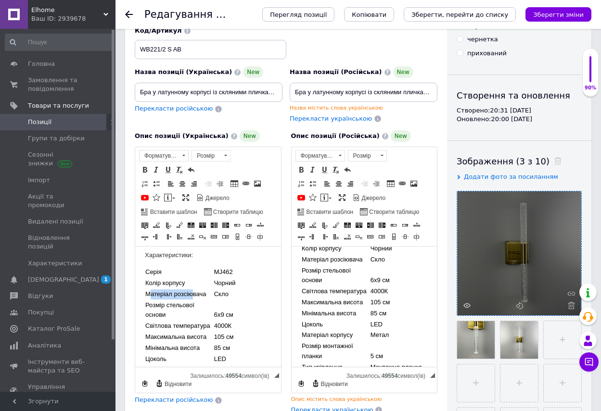
drag, startPoint x: 151, startPoint y: 299, endPoint x: 192, endPoint y: 293, distance: 42.3
click at [192, 293] on td "Матеріал розсіювача" at bounding box center [179, 294] width 69 height 11
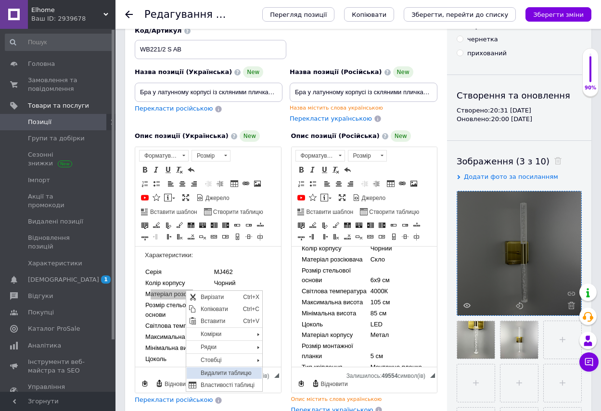
click at [217, 374] on span "Видалити таблицю" at bounding box center [230, 374] width 64 height 12
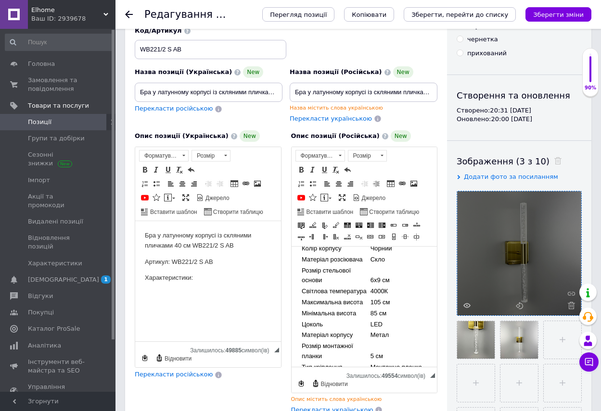
scroll to position [0, 0]
click at [154, 285] on body "Бра у латунному корпусі із скляними пличками 40 см WB221/2 S AB Артикул: WB221/…" at bounding box center [208, 273] width 127 height 85
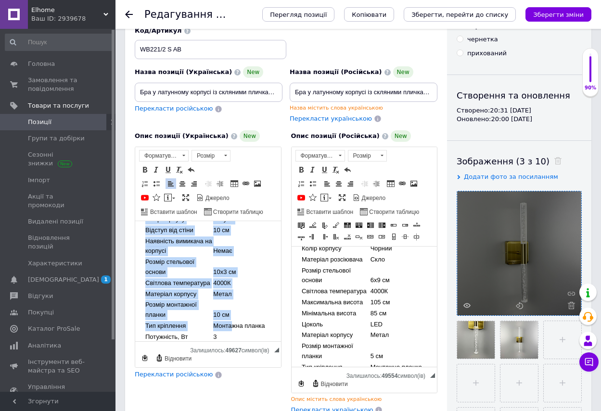
scroll to position [135, 0]
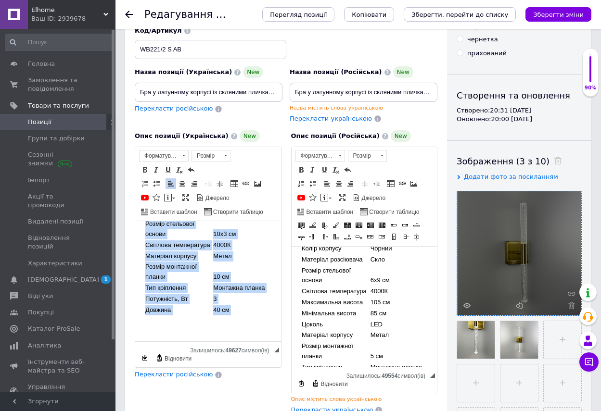
drag, startPoint x: 140, startPoint y: 235, endPoint x: 246, endPoint y: 321, distance: 136.5
click at [246, 321] on html "Бра у латунному корпусі із скляними пличками 40 см WB221/2 S AB Артикул: WB221/…" at bounding box center [208, 219] width 146 height 245
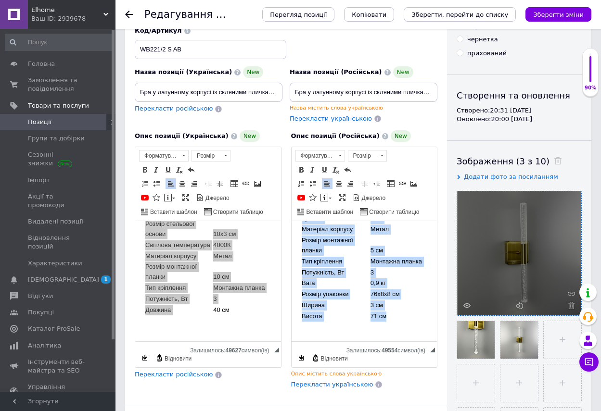
scroll to position [179, 0]
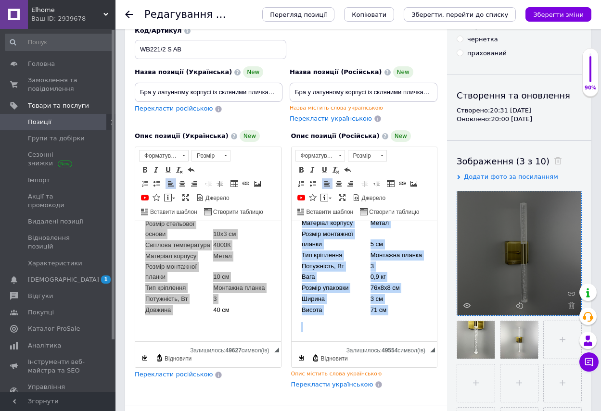
drag, startPoint x: 297, startPoint y: 234, endPoint x: 399, endPoint y: 334, distance: 142.6
click at [399, 334] on html "Бра у латунному корпусі із скляними пличками 40 см WB221/2 S AB Артикул: WB221/…" at bounding box center [364, 197] width 146 height 290
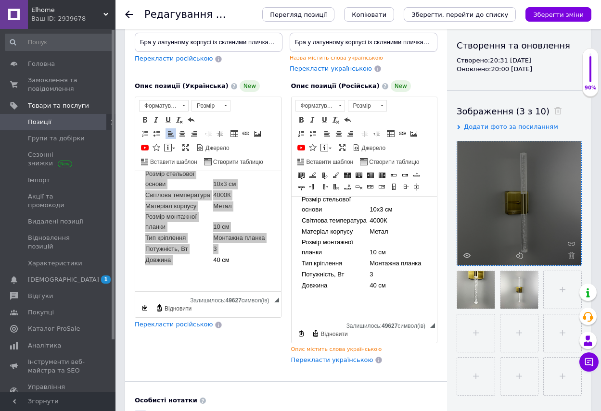
scroll to position [96, 0]
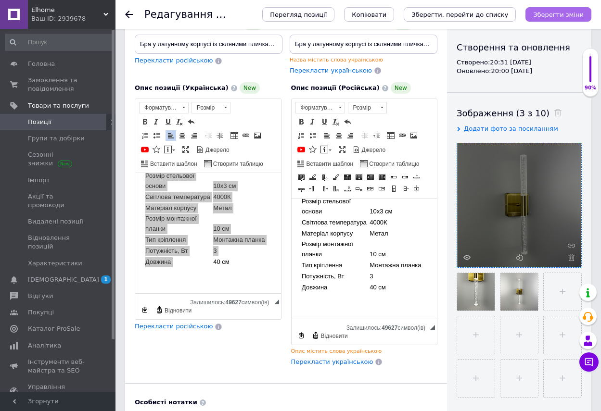
click at [565, 12] on icon "Зберегти зміни" at bounding box center [558, 14] width 51 height 7
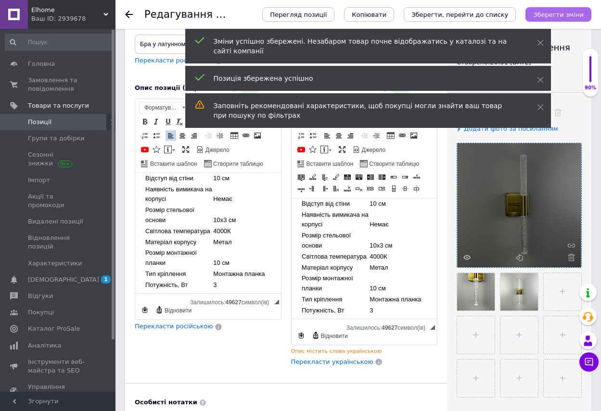
scroll to position [90, 0]
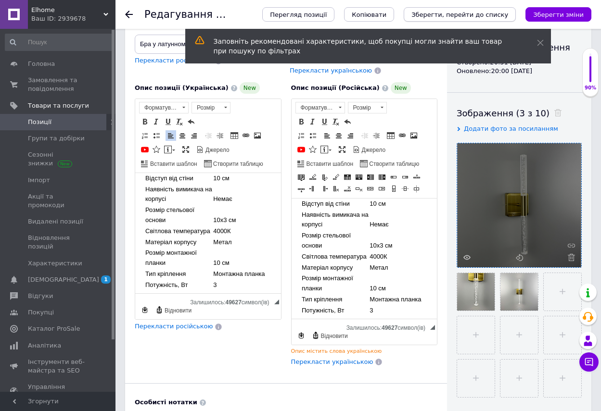
click at [476, 13] on icon "Зберегти, перейти до списку" at bounding box center [459, 14] width 97 height 7
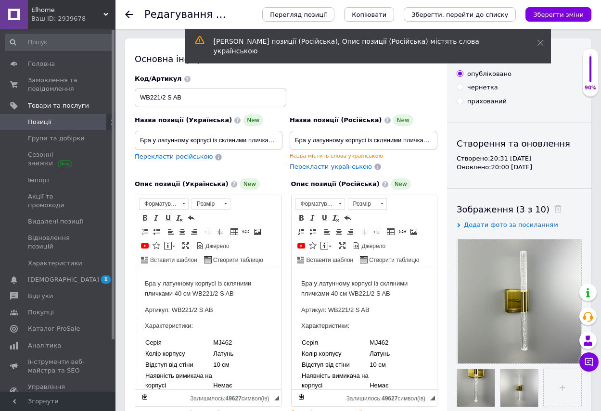
click at [476, 13] on icon "Зберегти, перейти до списку" at bounding box center [459, 14] width 97 height 7
